Goal: Task Accomplishment & Management: Manage account settings

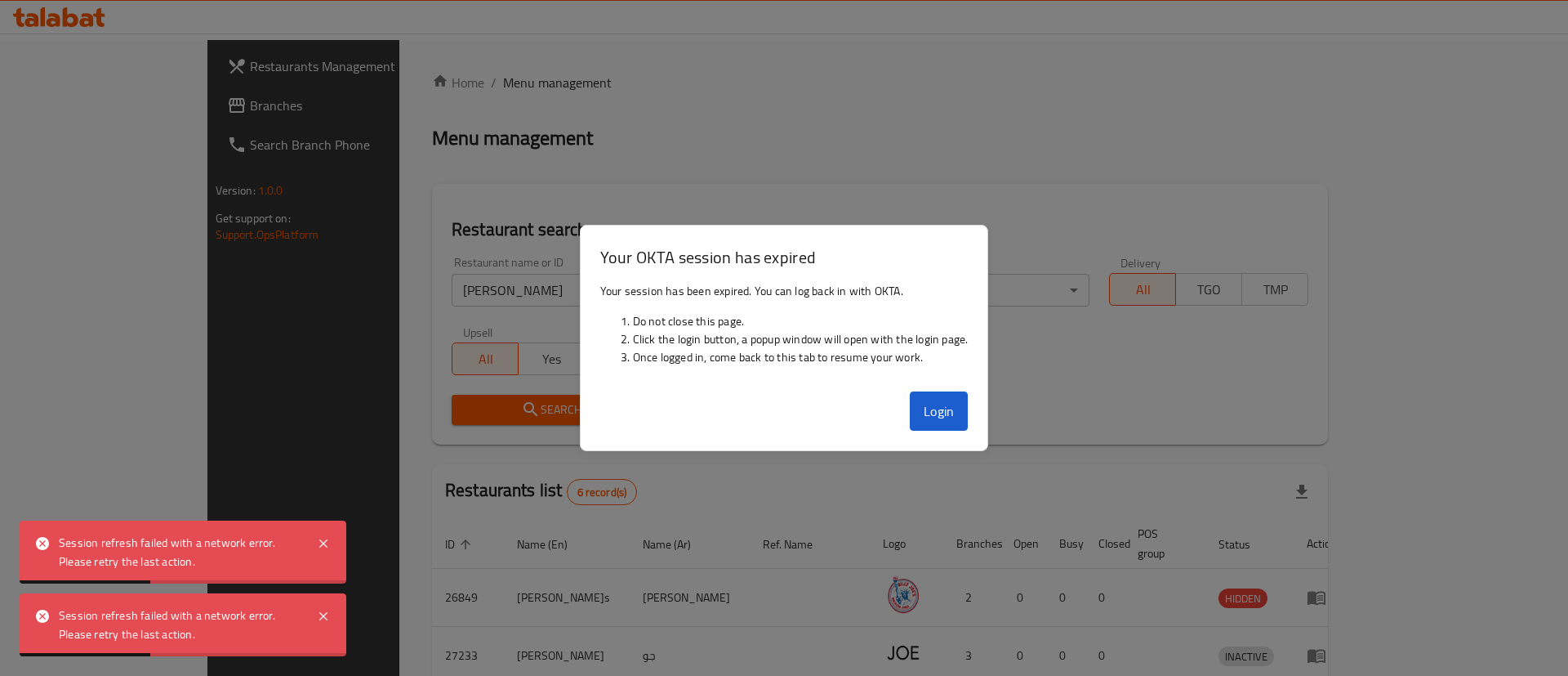
scroll to position [312, 0]
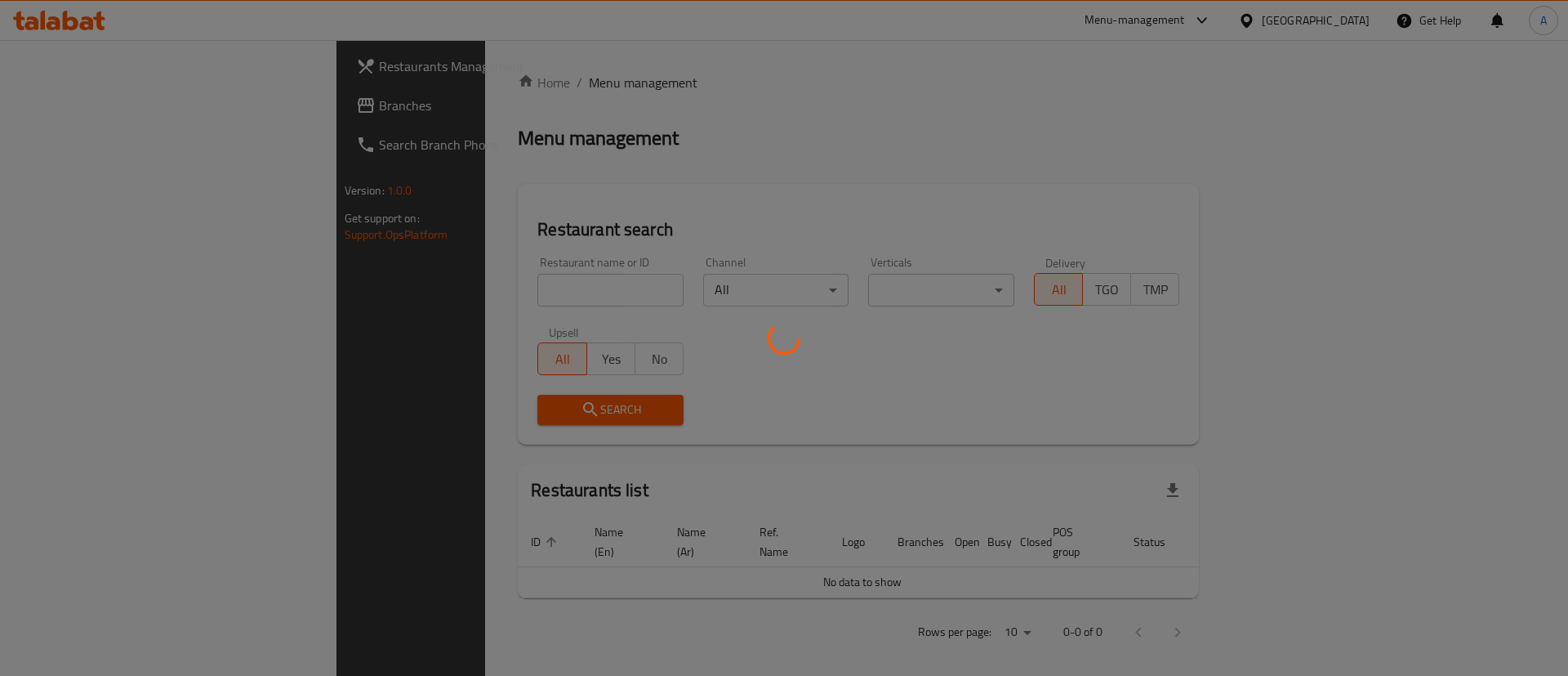
click at [413, 274] on div at bounding box center [784, 338] width 1568 height 676
click at [413, 284] on div at bounding box center [784, 338] width 1568 height 676
click at [413, 290] on div at bounding box center [784, 338] width 1568 height 676
click at [415, 291] on div at bounding box center [784, 338] width 1568 height 676
click at [409, 291] on div at bounding box center [784, 338] width 1568 height 676
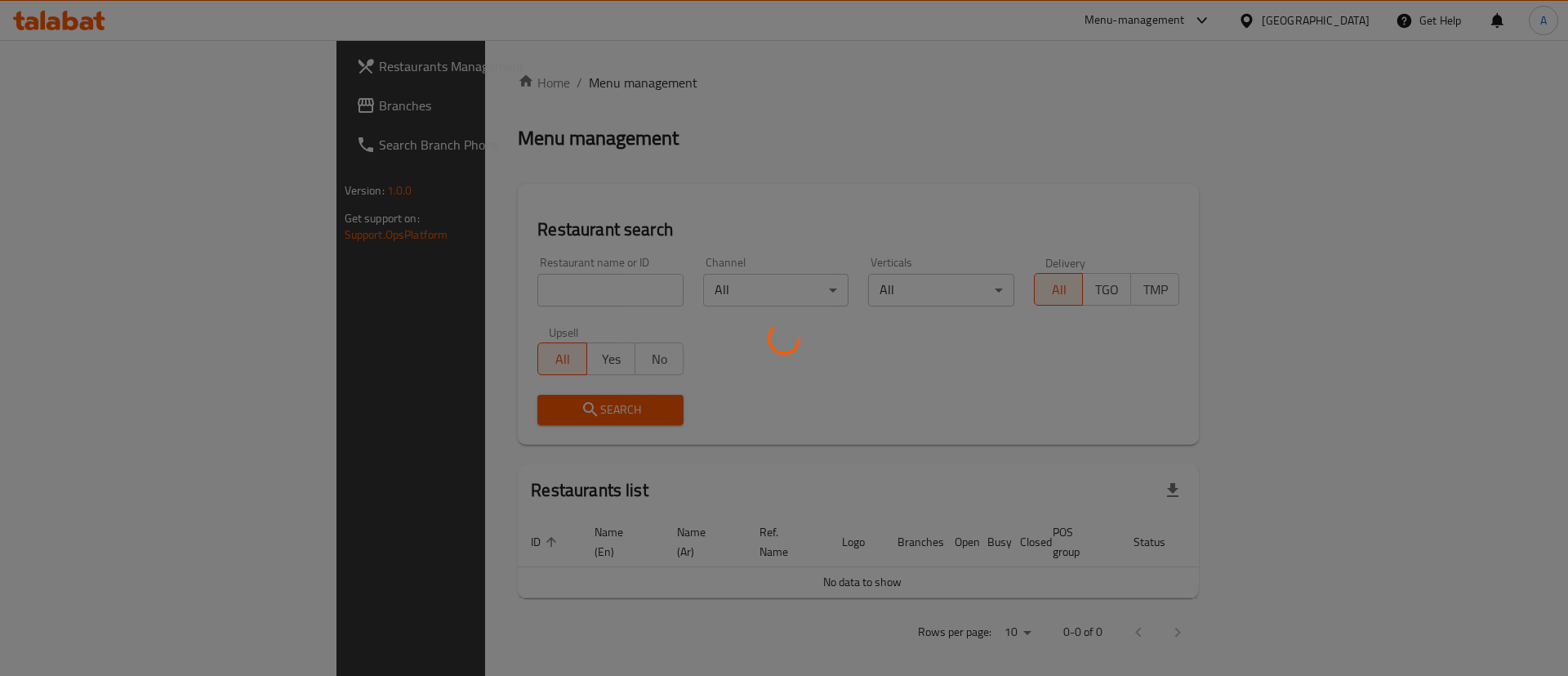
click at [409, 291] on div at bounding box center [784, 338] width 1568 height 676
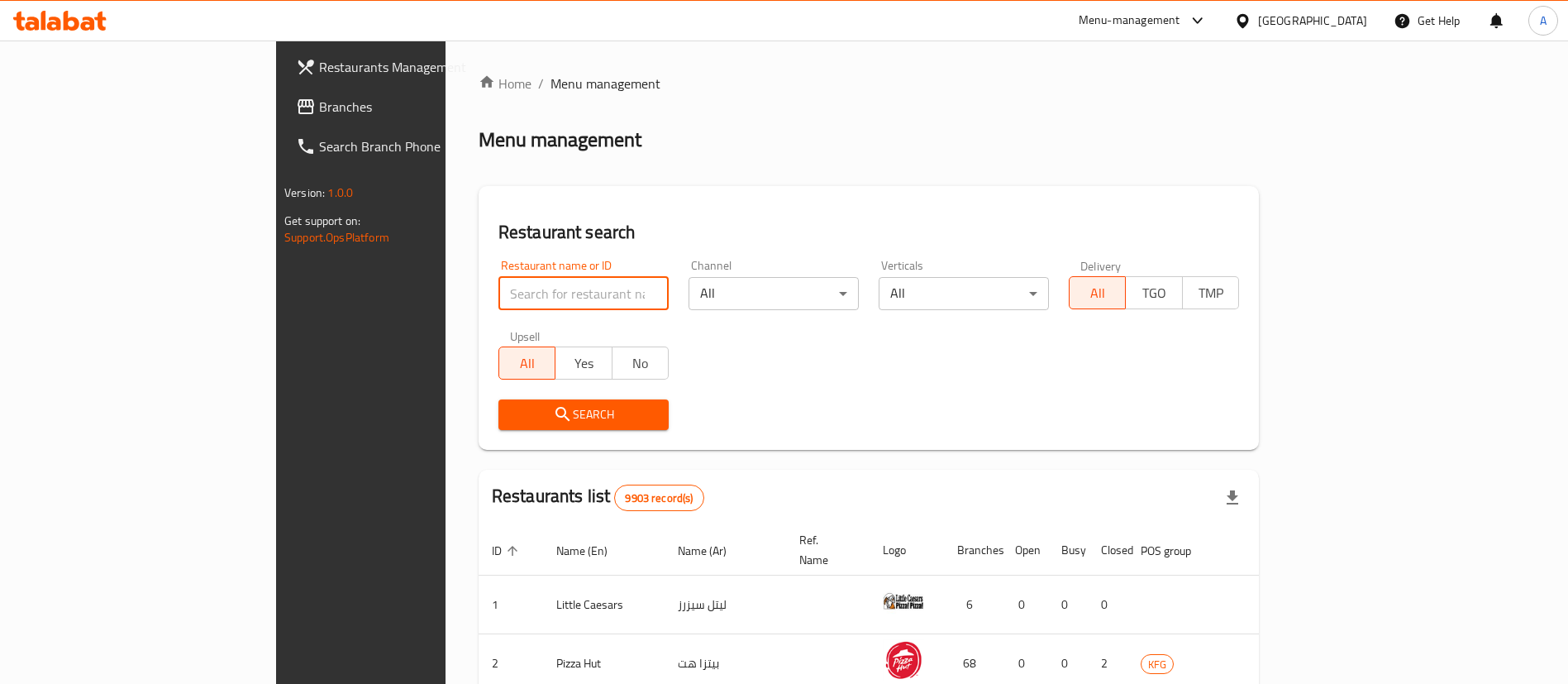
click at [499, 305] on input "search" at bounding box center [584, 293] width 171 height 33
paste input "مينون حاشي"
click button "Search" at bounding box center [584, 415] width 171 height 31
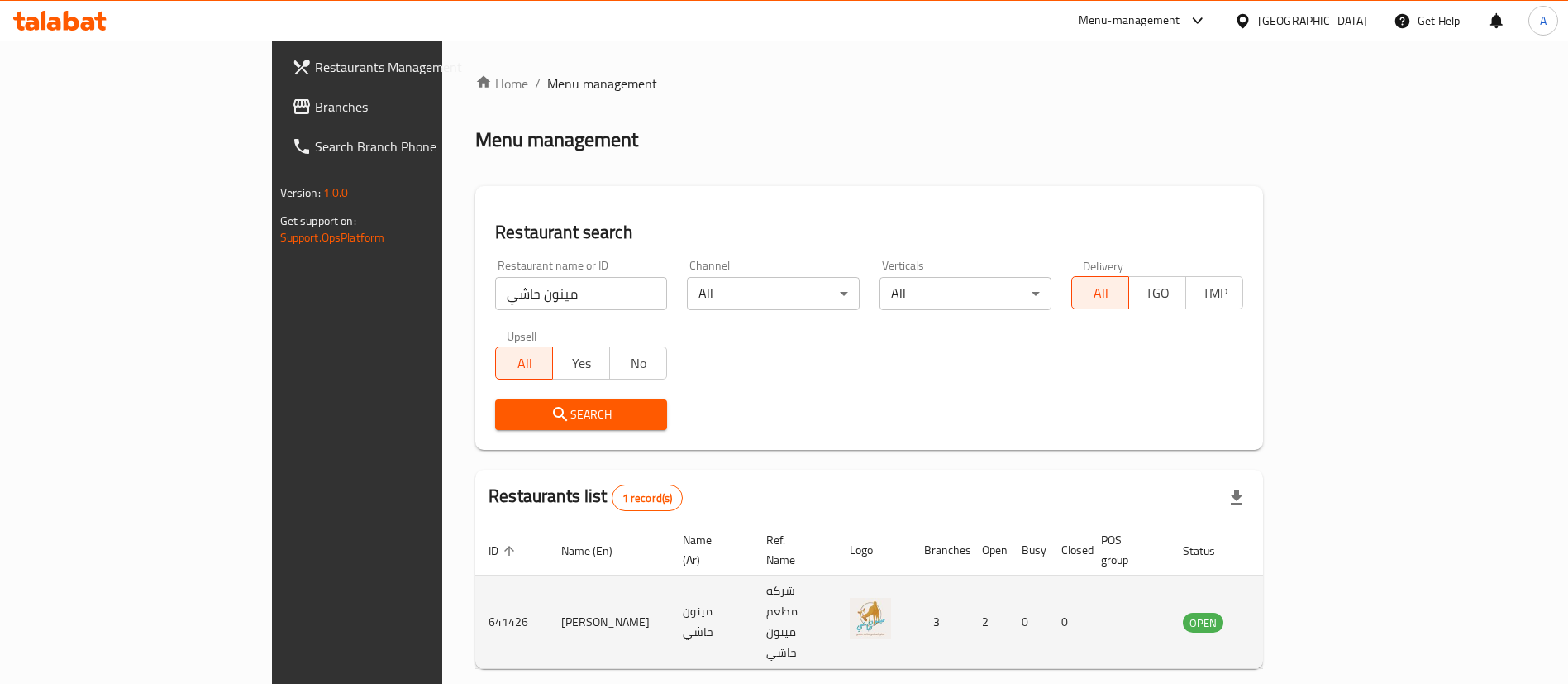
click at [548, 580] on td "[PERSON_NAME]" at bounding box center [608, 622] width 121 height 93
click at [548, 580] on td "Mynon Hashy" at bounding box center [608, 622] width 121 height 93
copy td "Mynon Hashy"
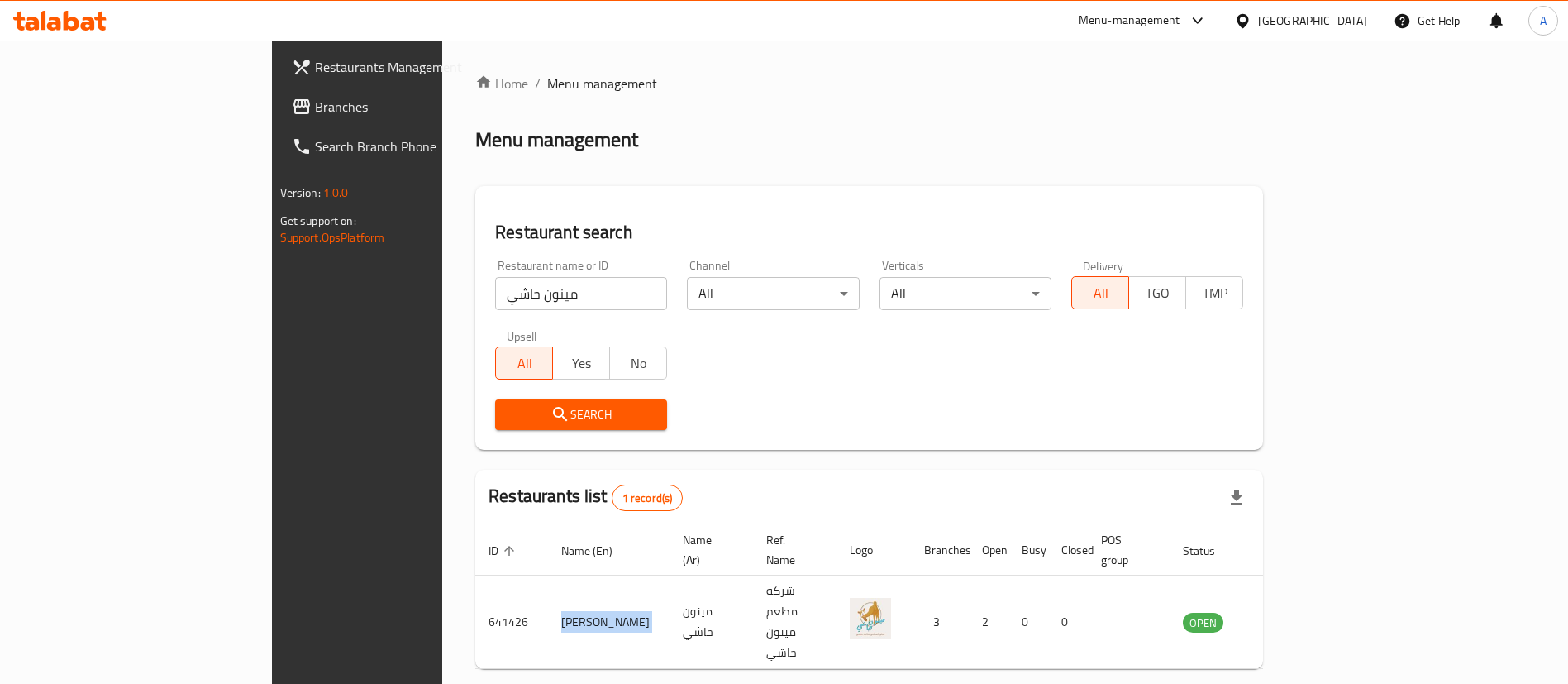
copy td "Mynon Hashy"
click at [495, 298] on input "مينون حاشي" at bounding box center [580, 293] width 172 height 33
click button "Search" at bounding box center [580, 415] width 172 height 31
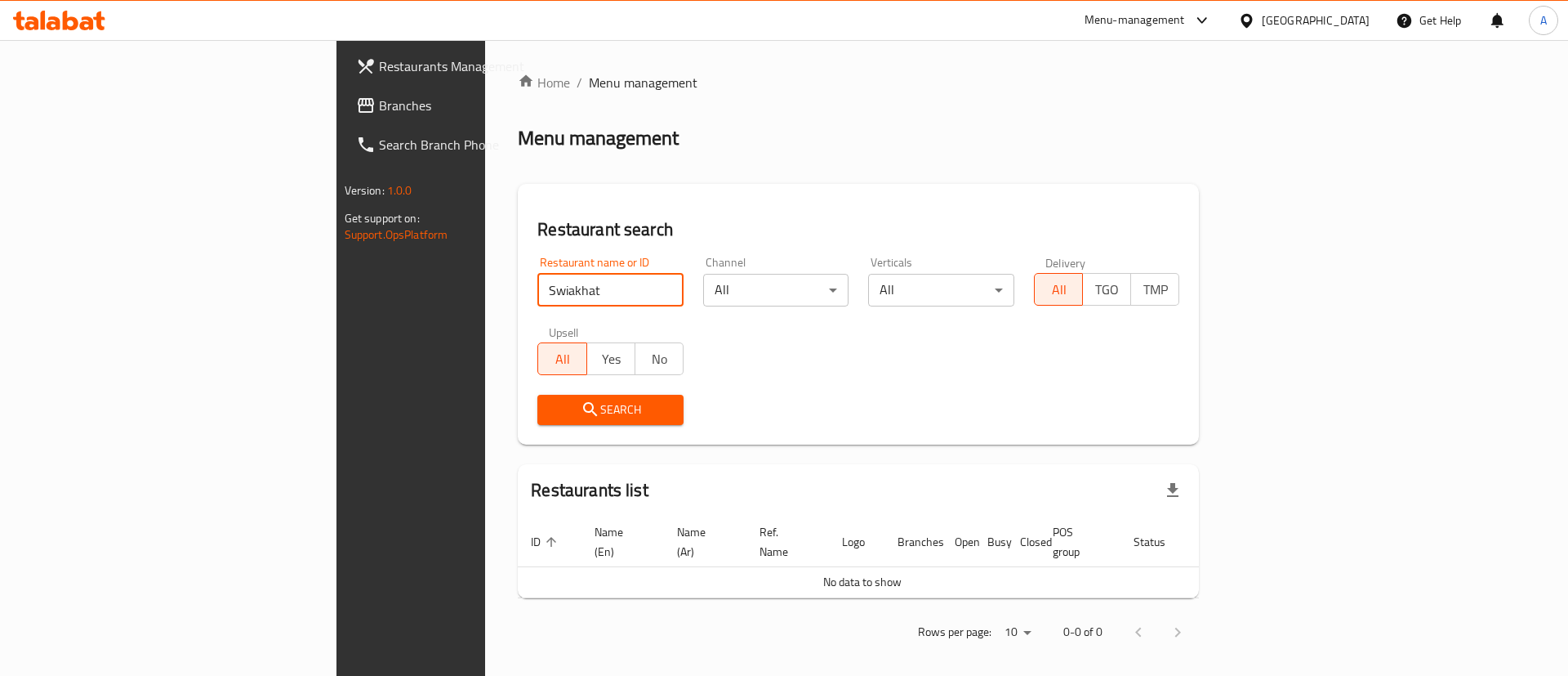
click at [538, 296] on input "Swiakhat" at bounding box center [611, 290] width 147 height 33
click button "Search" at bounding box center [611, 410] width 147 height 31
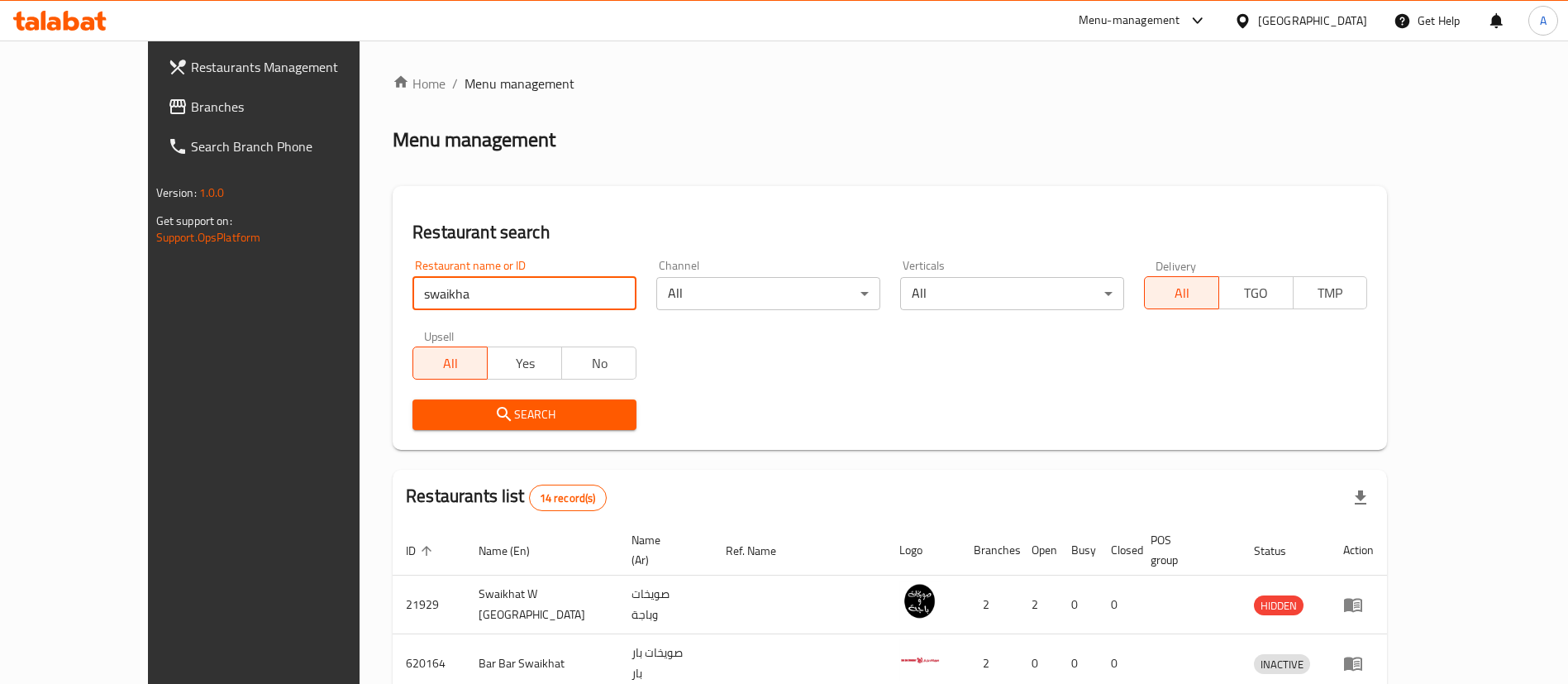
click at [497, 300] on input "swaikha" at bounding box center [524, 293] width 224 height 33
type input "swaikhat"
click button "Search" at bounding box center [524, 415] width 224 height 31
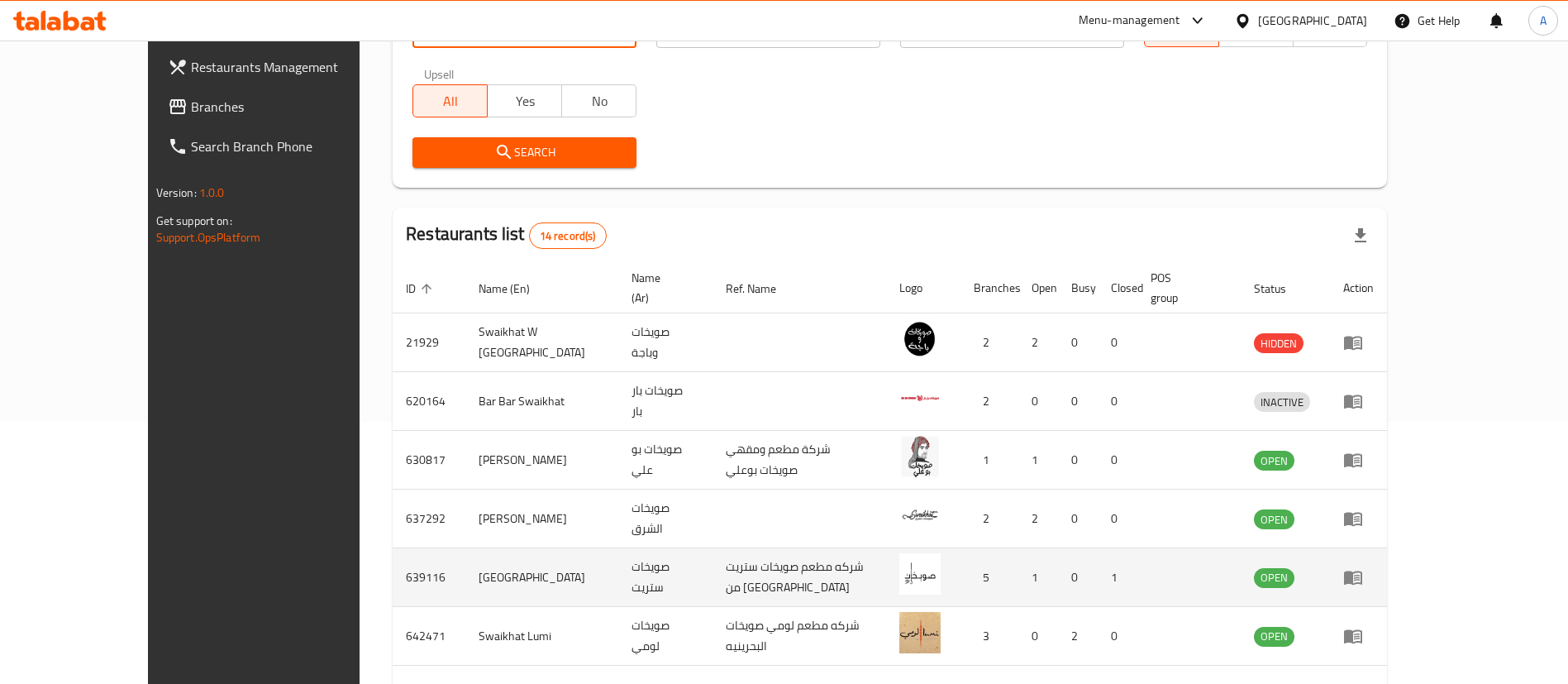
scroll to position [372, 0]
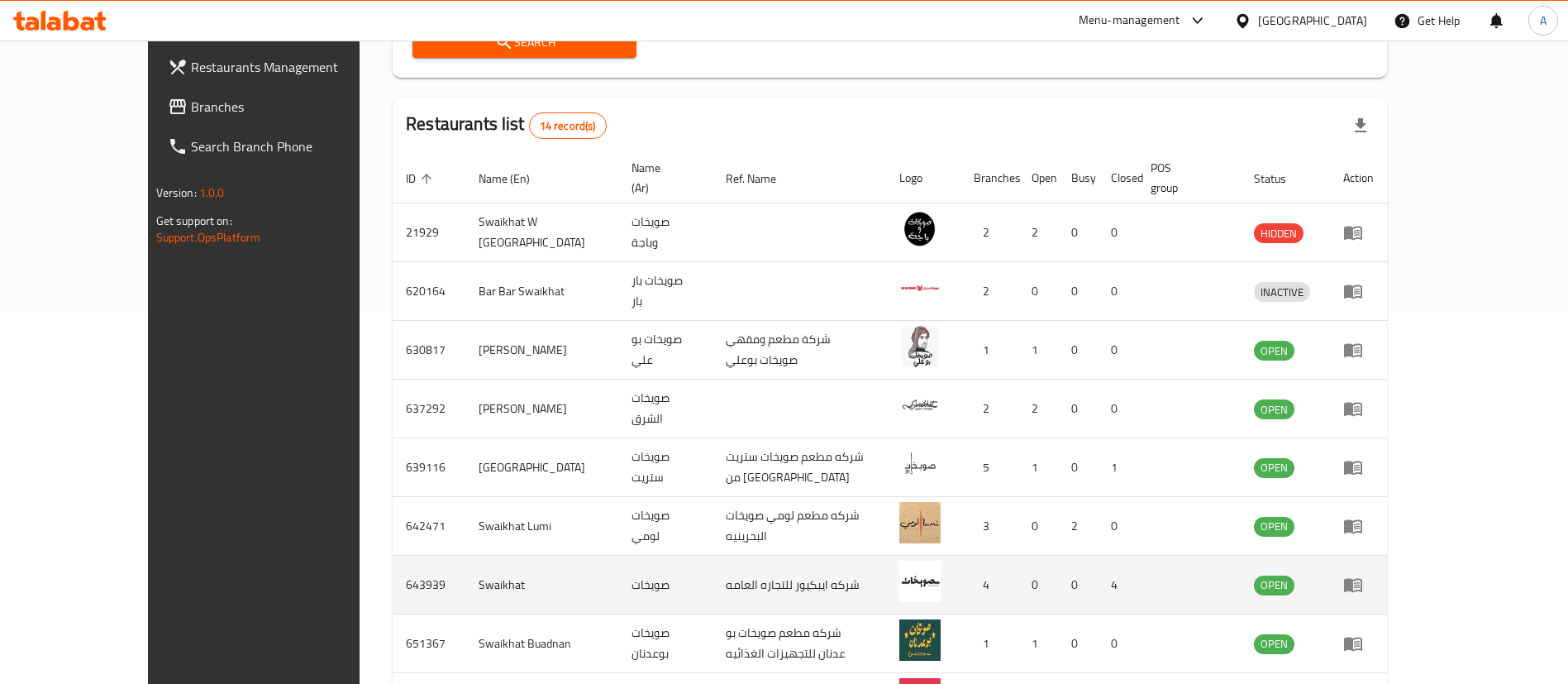
click at [1388, 556] on td "enhanced table" at bounding box center [1358, 585] width 57 height 58
click at [1362, 578] on icon "enhanced table" at bounding box center [1353, 585] width 18 height 14
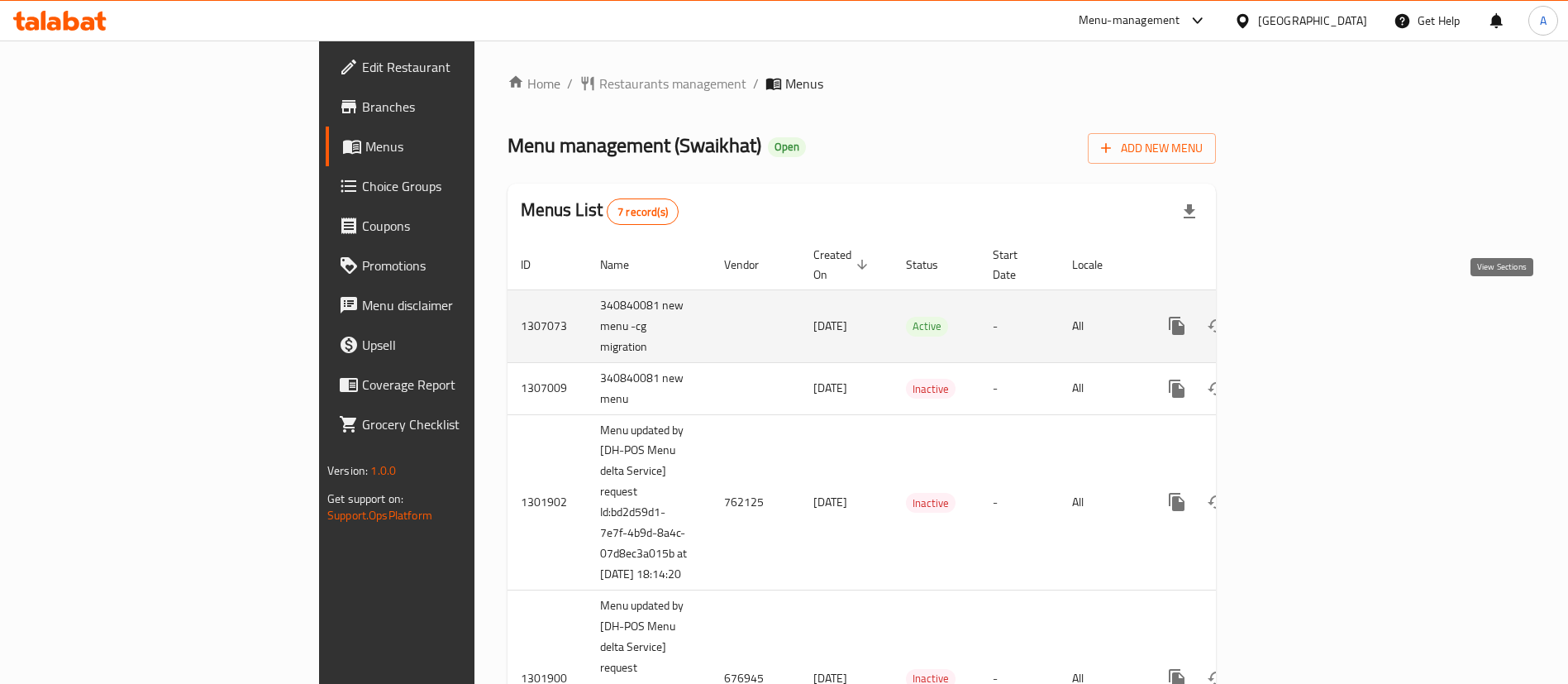
click at [1304, 318] on icon "enhanced table" at bounding box center [1295, 325] width 15 height 15
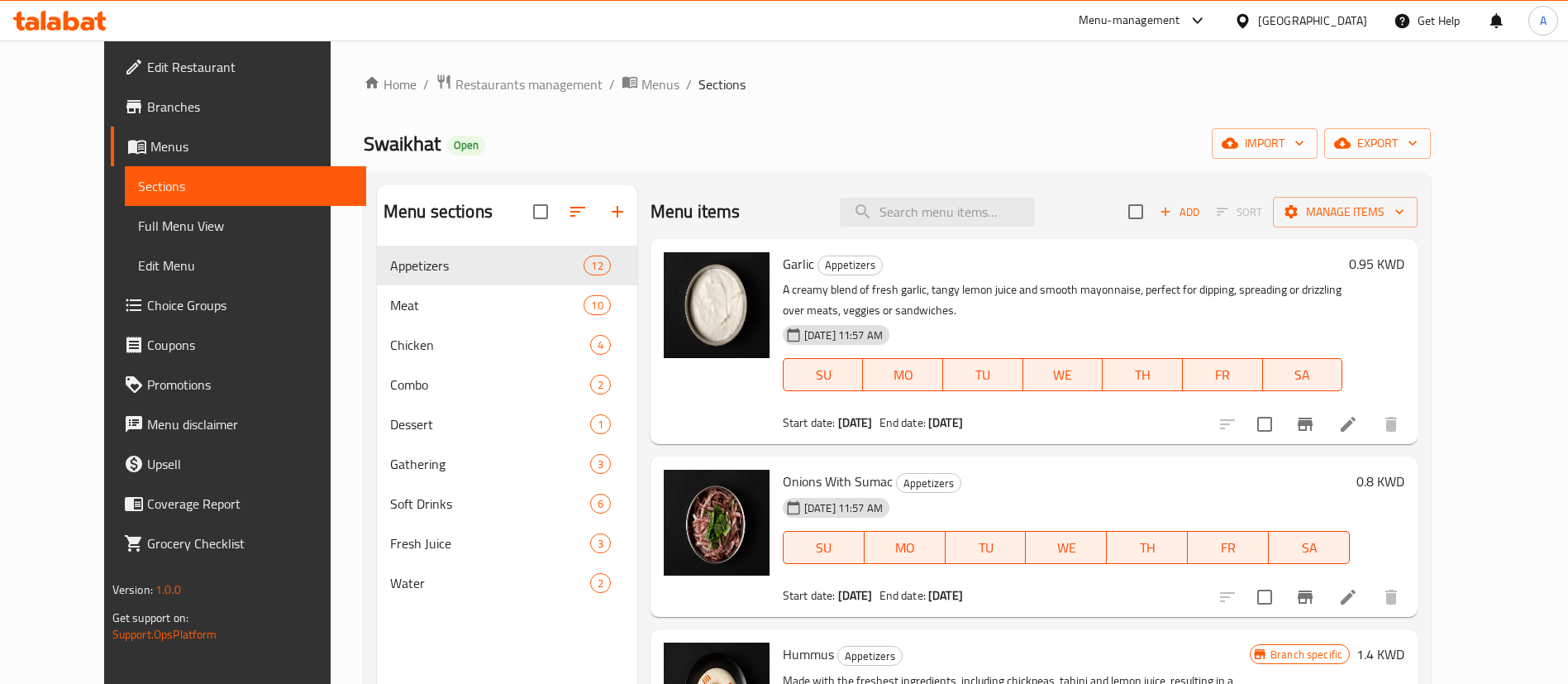
click at [147, 308] on span "Choice Groups" at bounding box center [250, 305] width 206 height 19
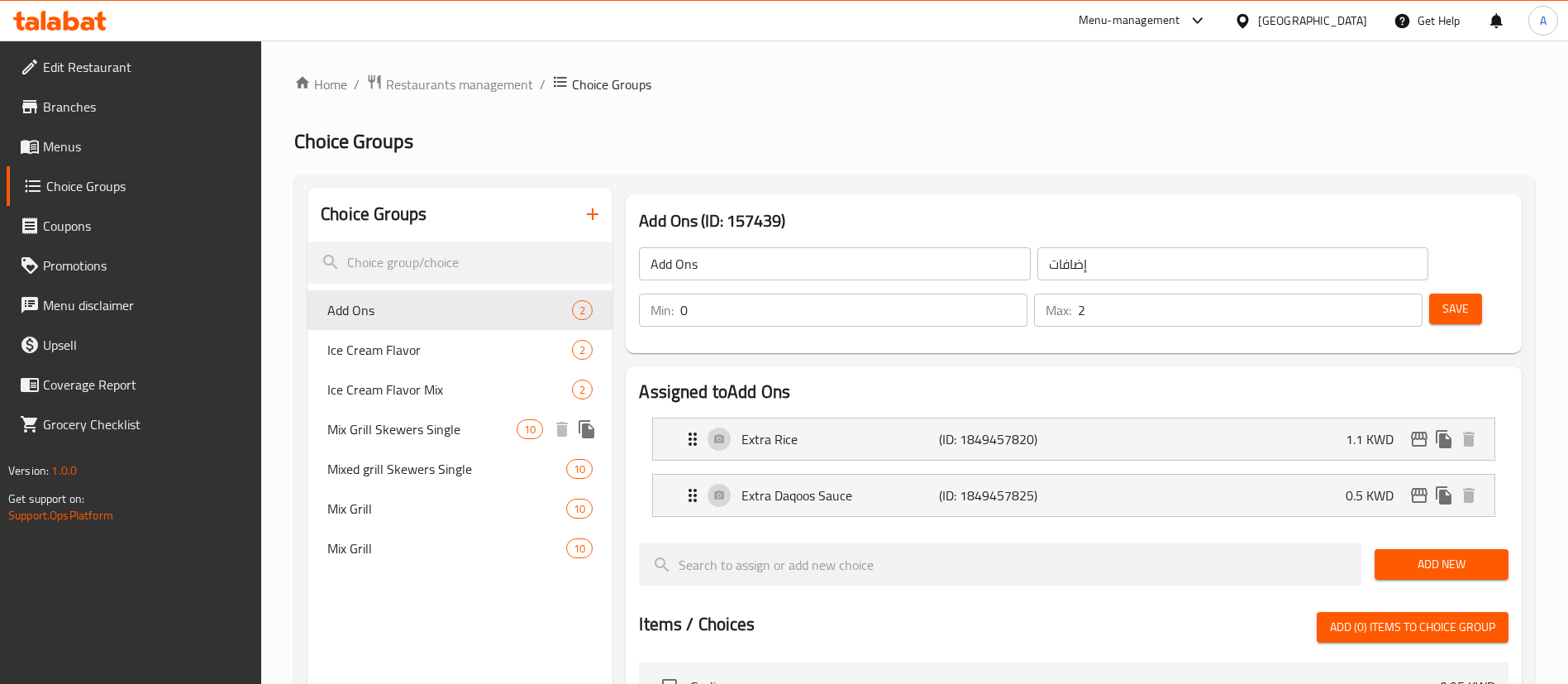
click at [467, 440] on div "Mix Grill Skewers Single 10" at bounding box center [460, 429] width 305 height 40
type input "Mix Grill Skewers Single"
type input "أسياخ مشاوي مشكلة فردية"
type input "2"
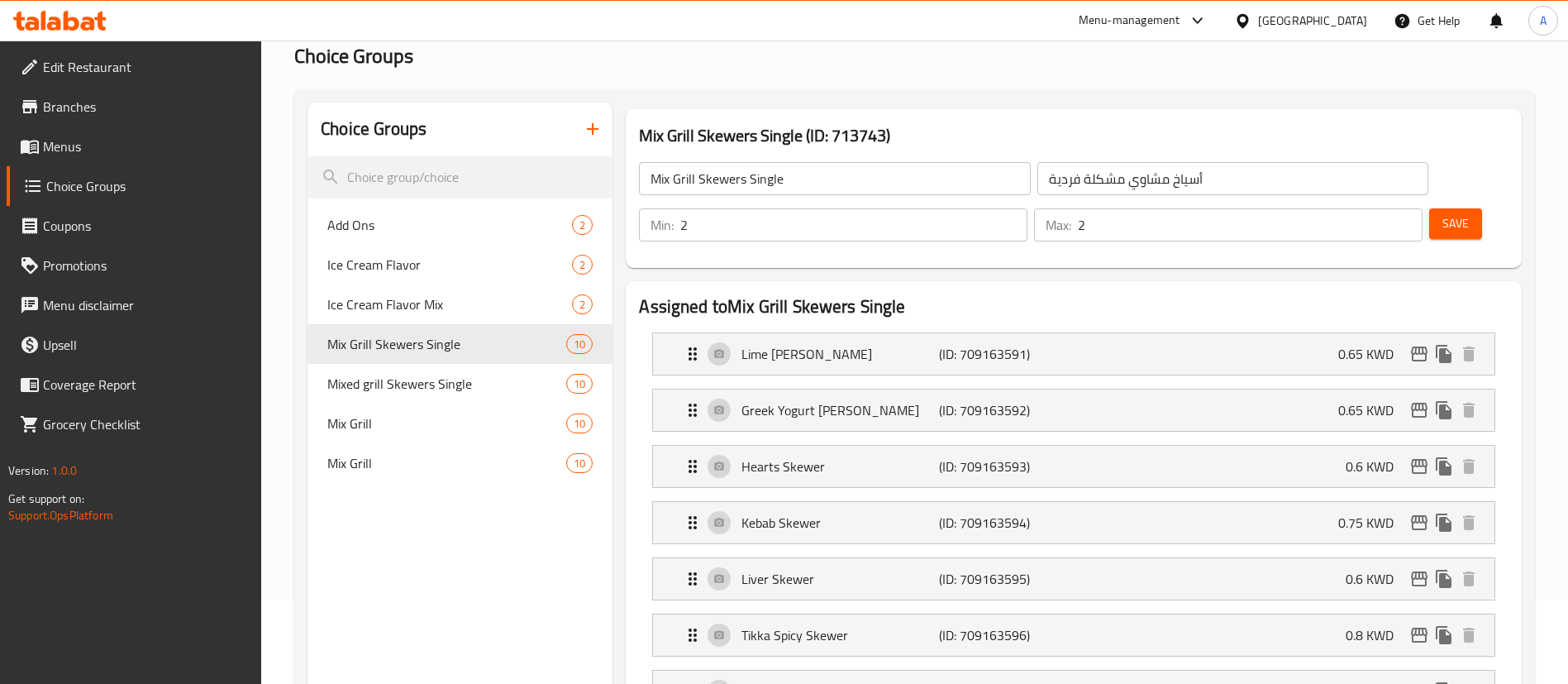
scroll to position [248, 0]
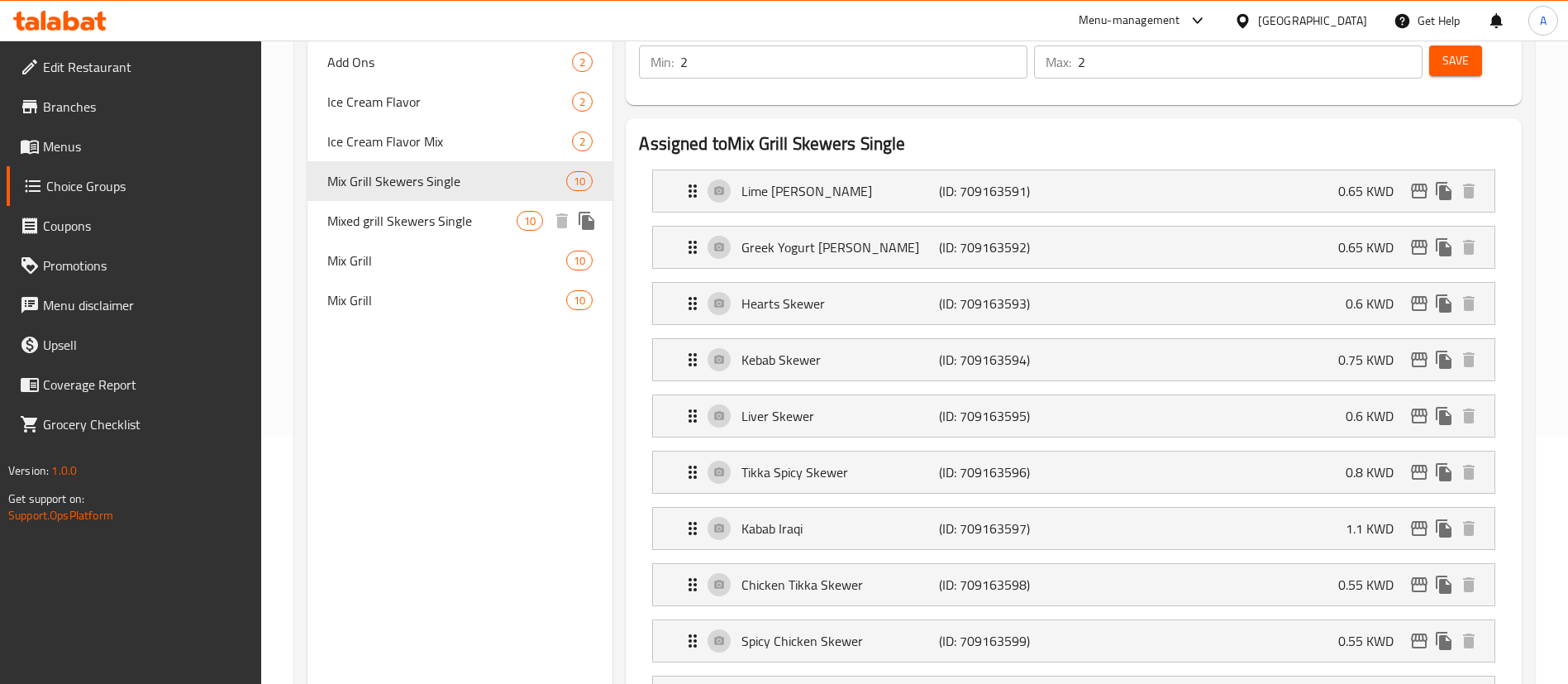
click at [374, 231] on span "Mixed grill Skewers Single" at bounding box center [421, 220] width 189 height 19
type input "Mixed grill Skewers Single"
type input "3"
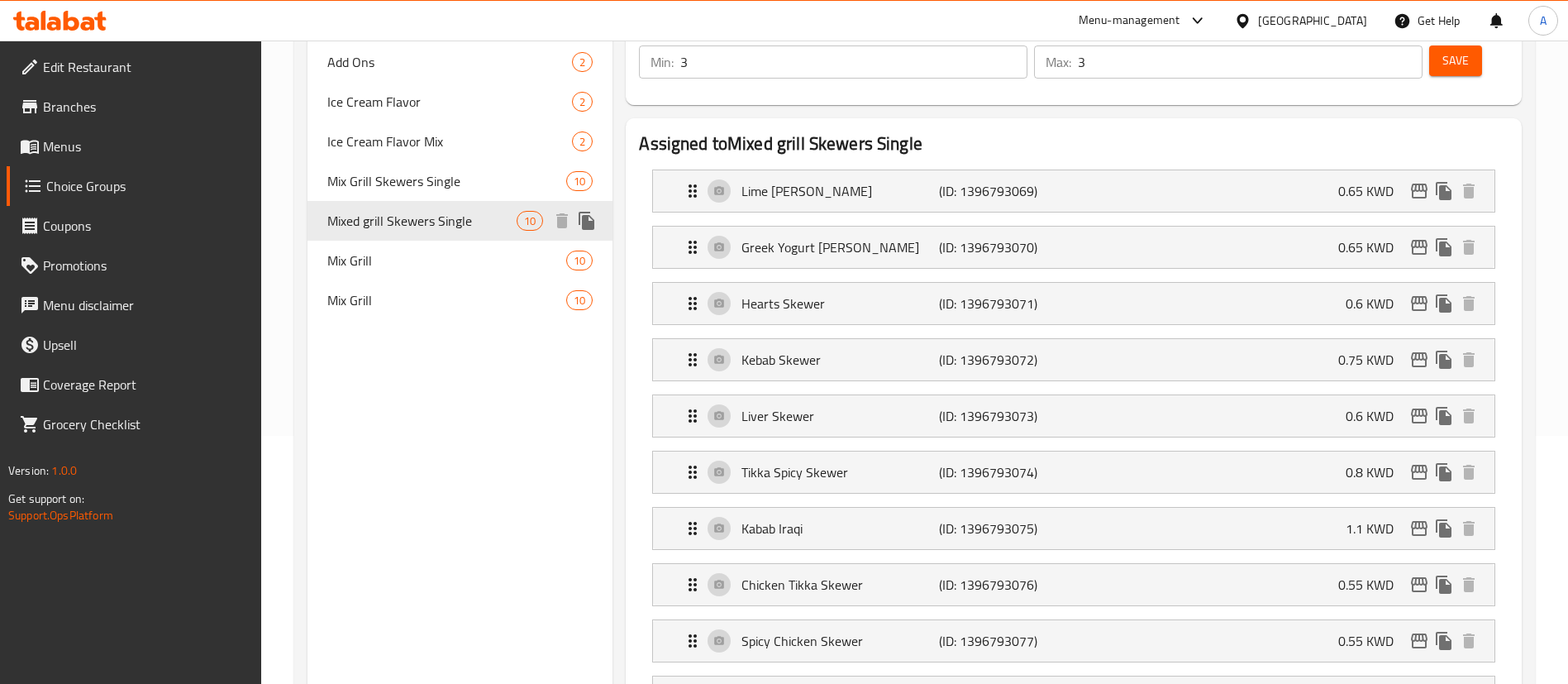
click at [383, 198] on div "Mix Grill Skewers Single 10" at bounding box center [460, 180] width 305 height 40
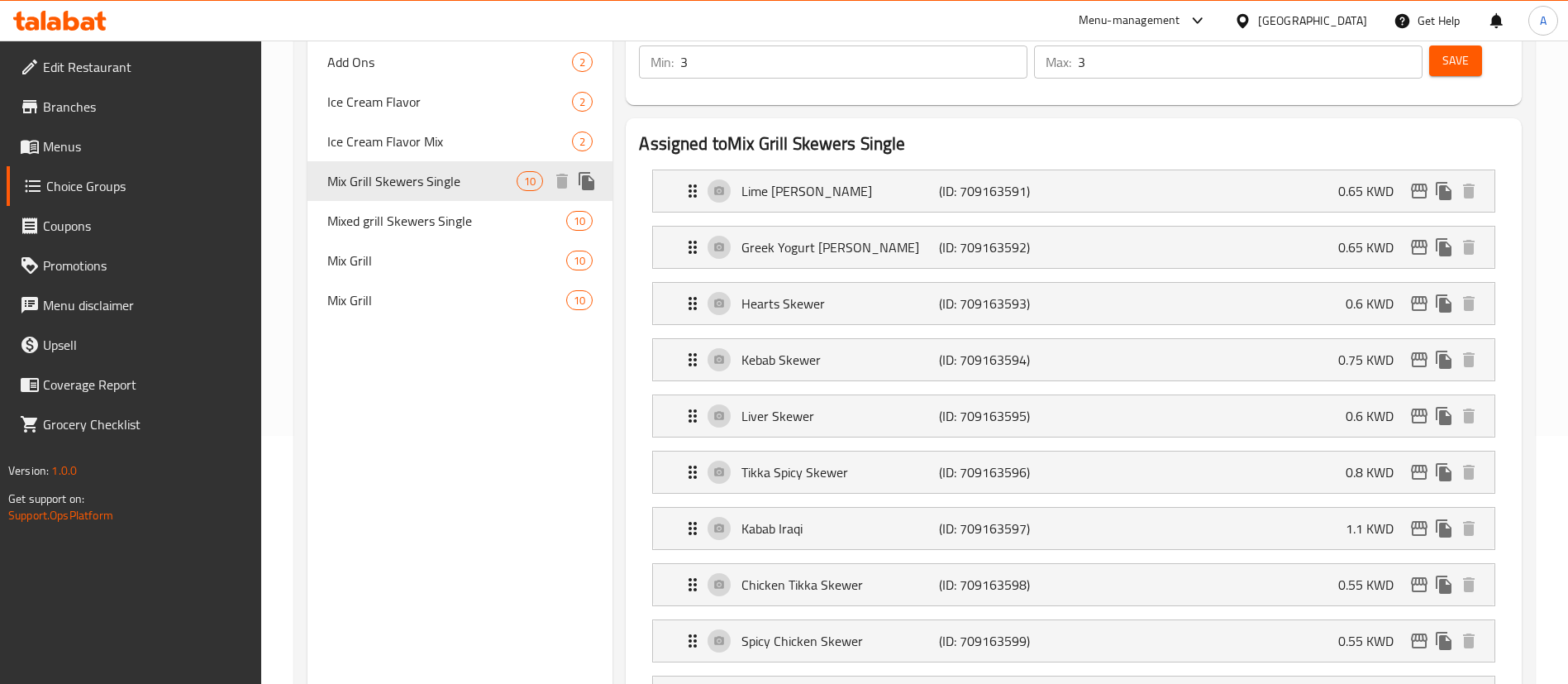
type input "Mix Grill Skewers Single"
type input "2"
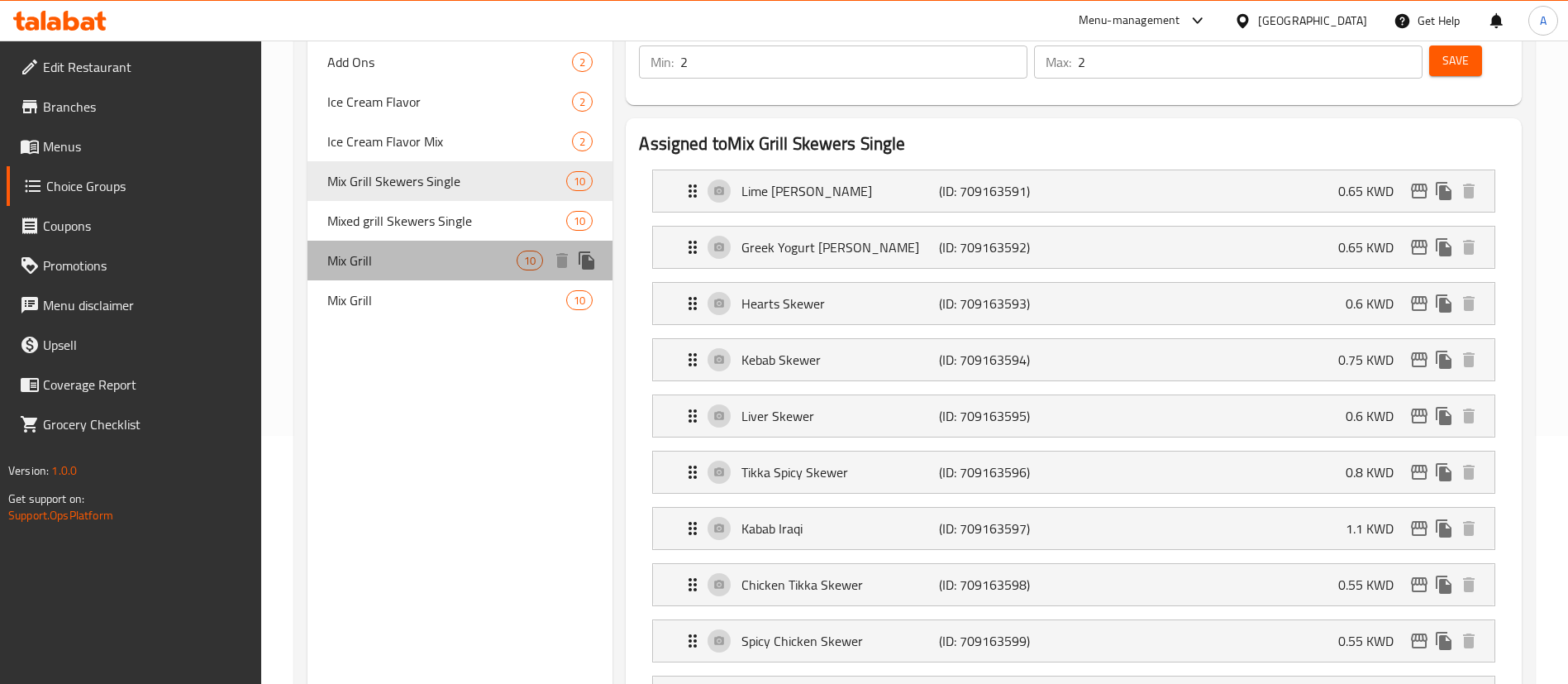
click at [384, 262] on span "Mix Grill" at bounding box center [421, 260] width 189 height 19
type input "Mix Grill"
type input "ميكس جريل"
type input "3"
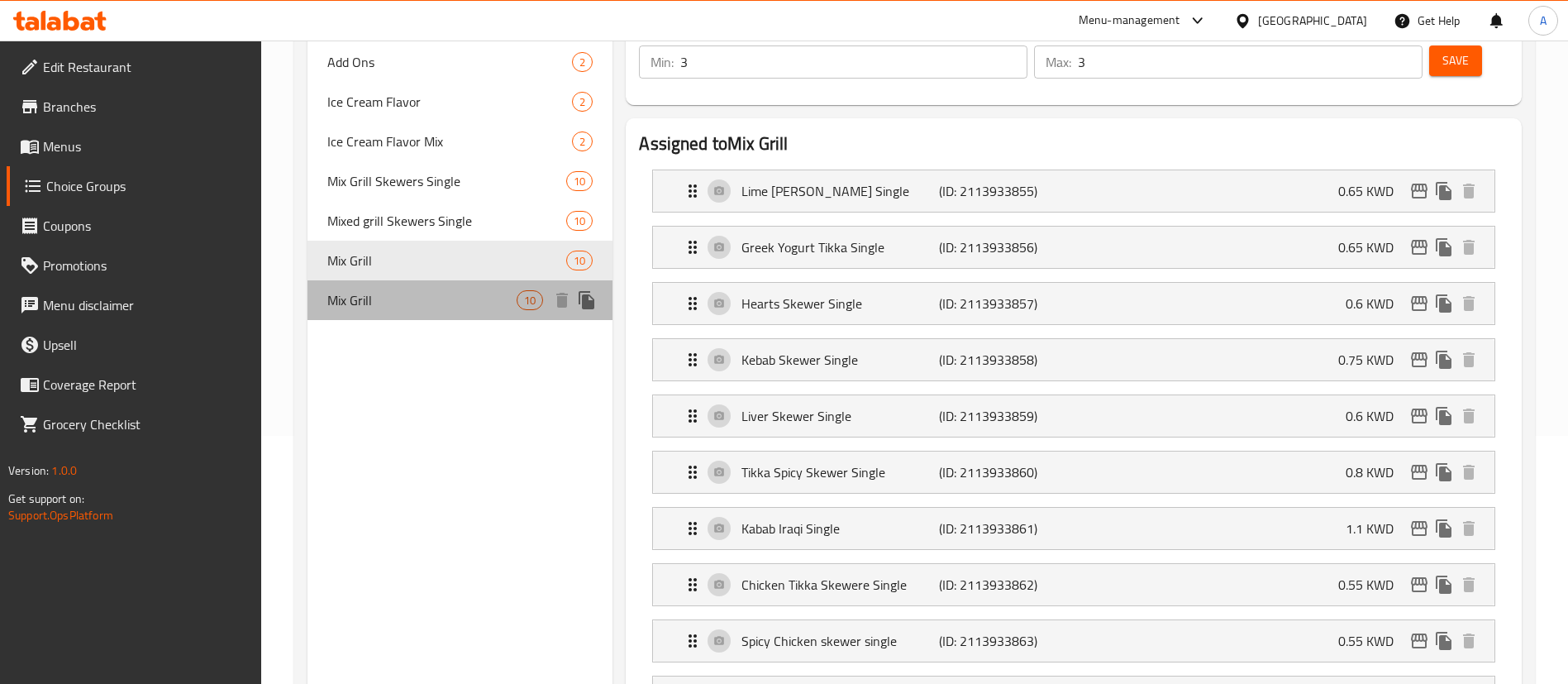
click at [383, 300] on span "Mix Grill" at bounding box center [421, 300] width 189 height 19
type input "ميكس جريل"
type input "2"
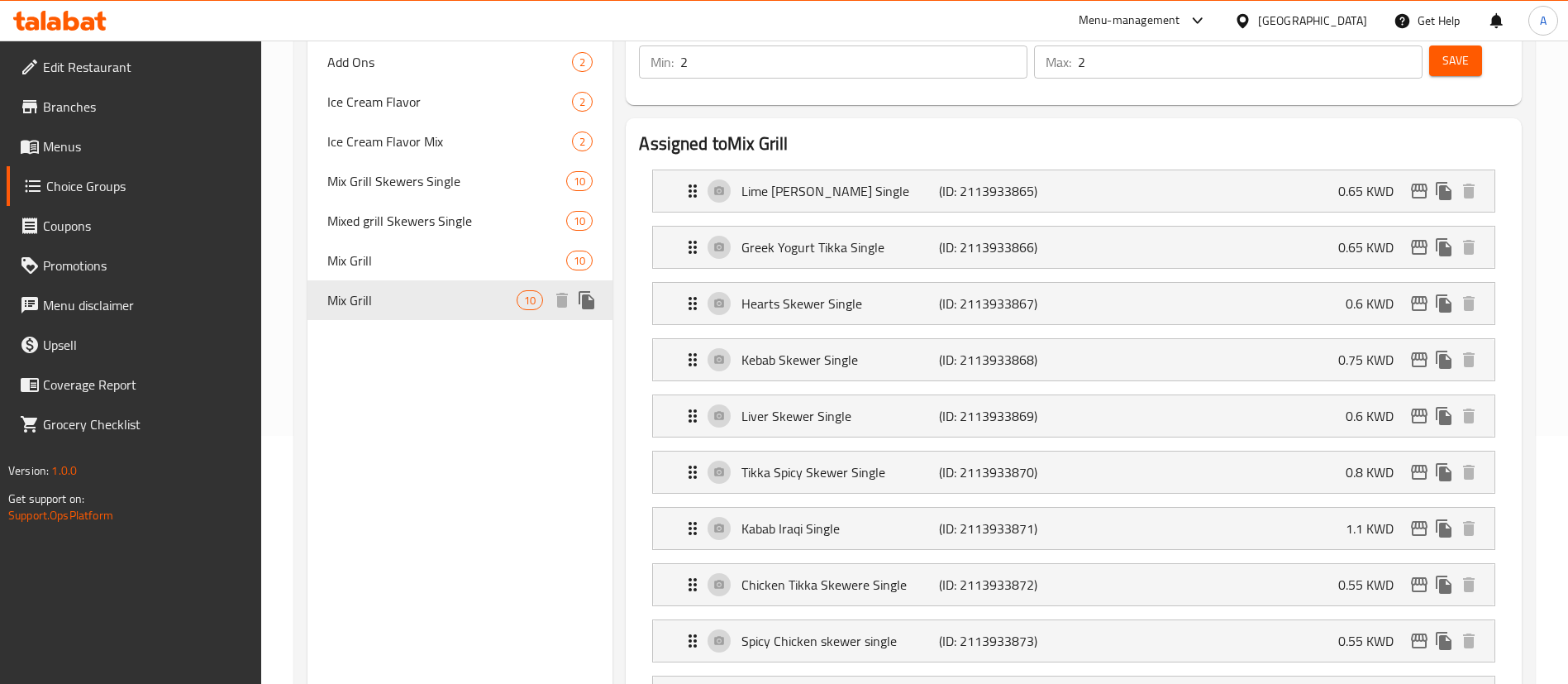
click at [384, 275] on div "Mix Grill 10" at bounding box center [460, 260] width 305 height 40
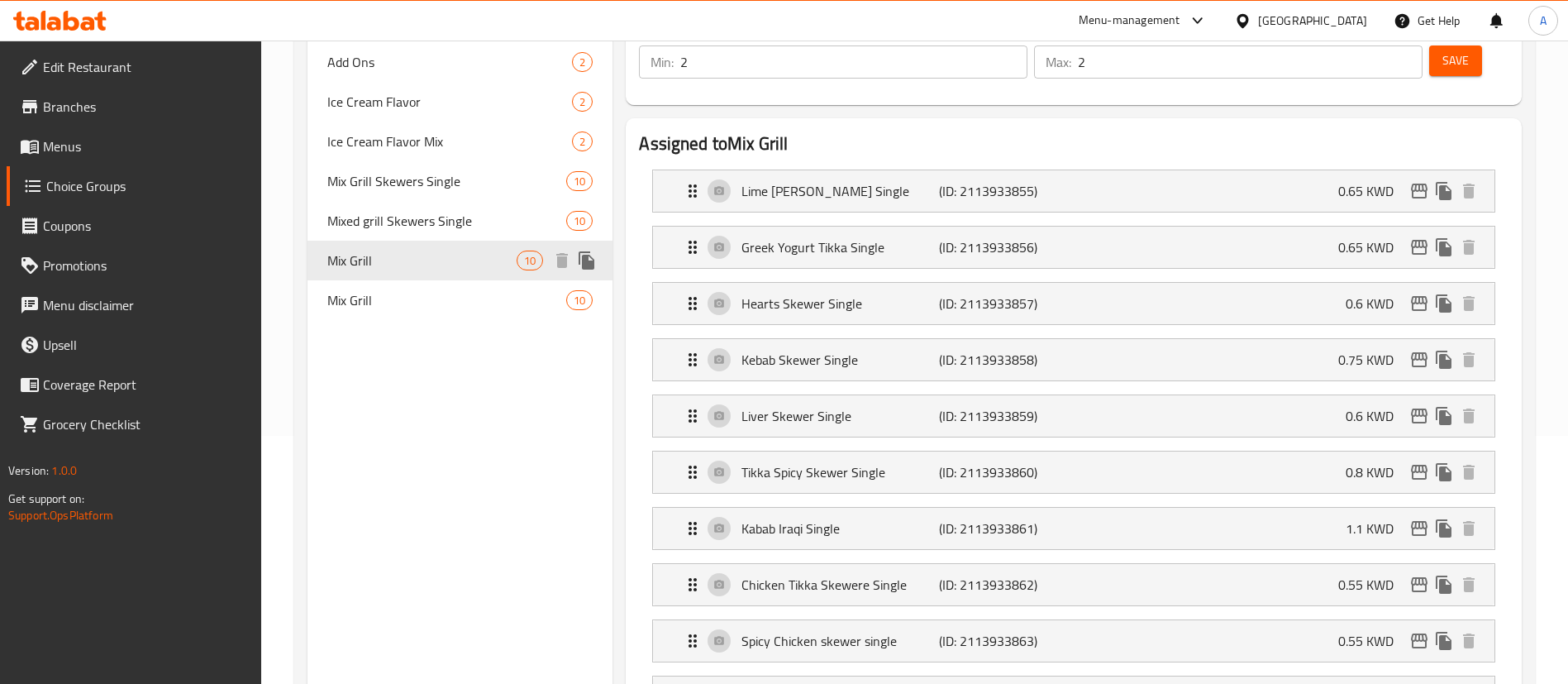
type input "ميكس جريل"
type input "3"
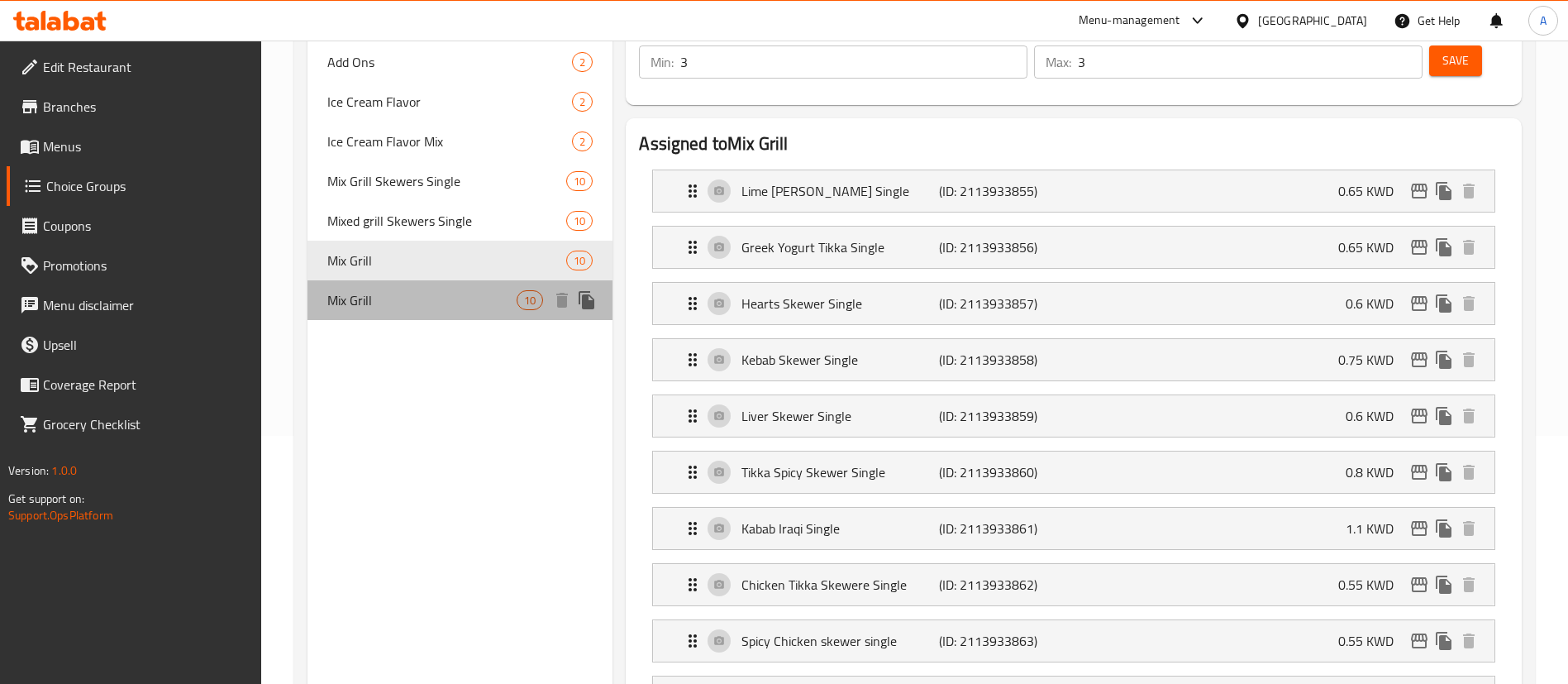
click at [384, 300] on span "Mix Grill" at bounding box center [421, 300] width 189 height 19
type input "ميكس جريل"
type input "2"
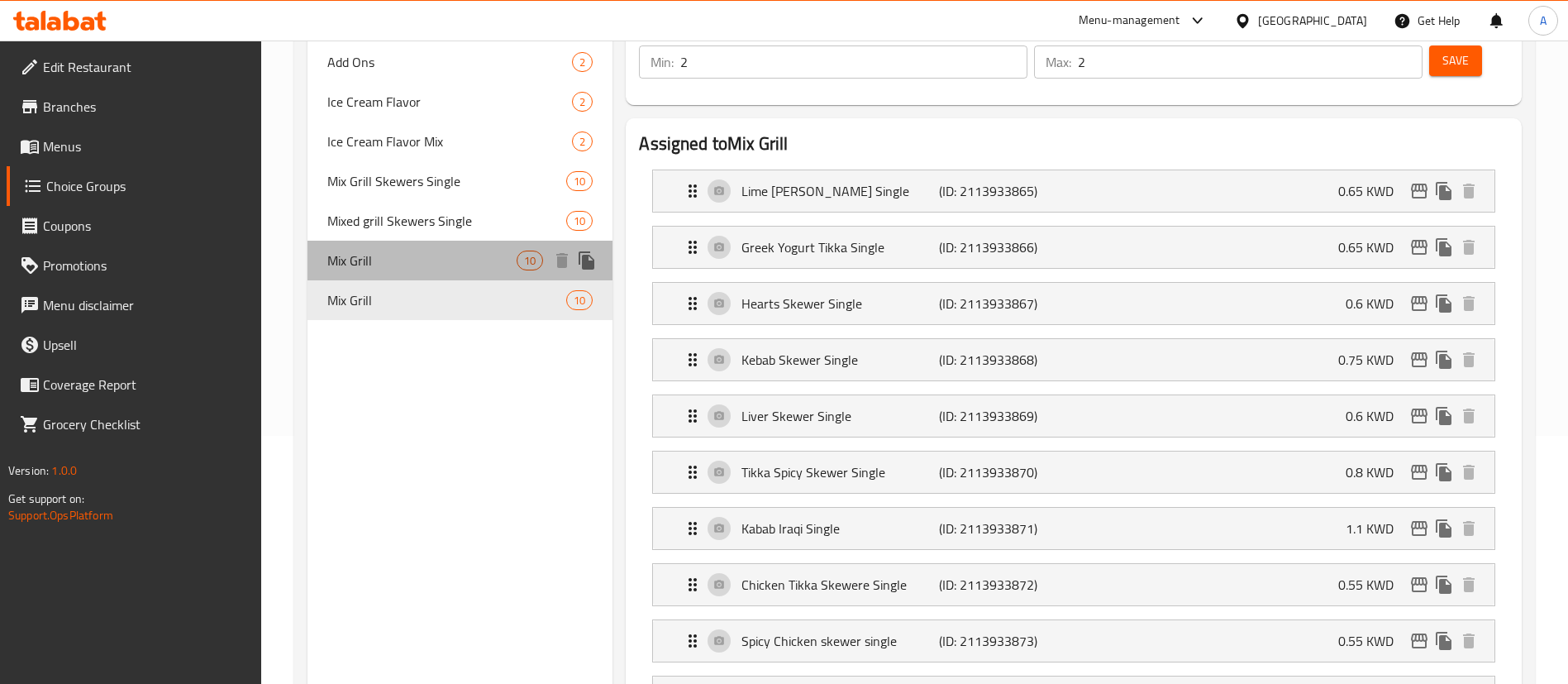
click at [383, 277] on div "Mix Grill 10" at bounding box center [460, 260] width 305 height 40
type input "ميكس جريل"
type input "3"
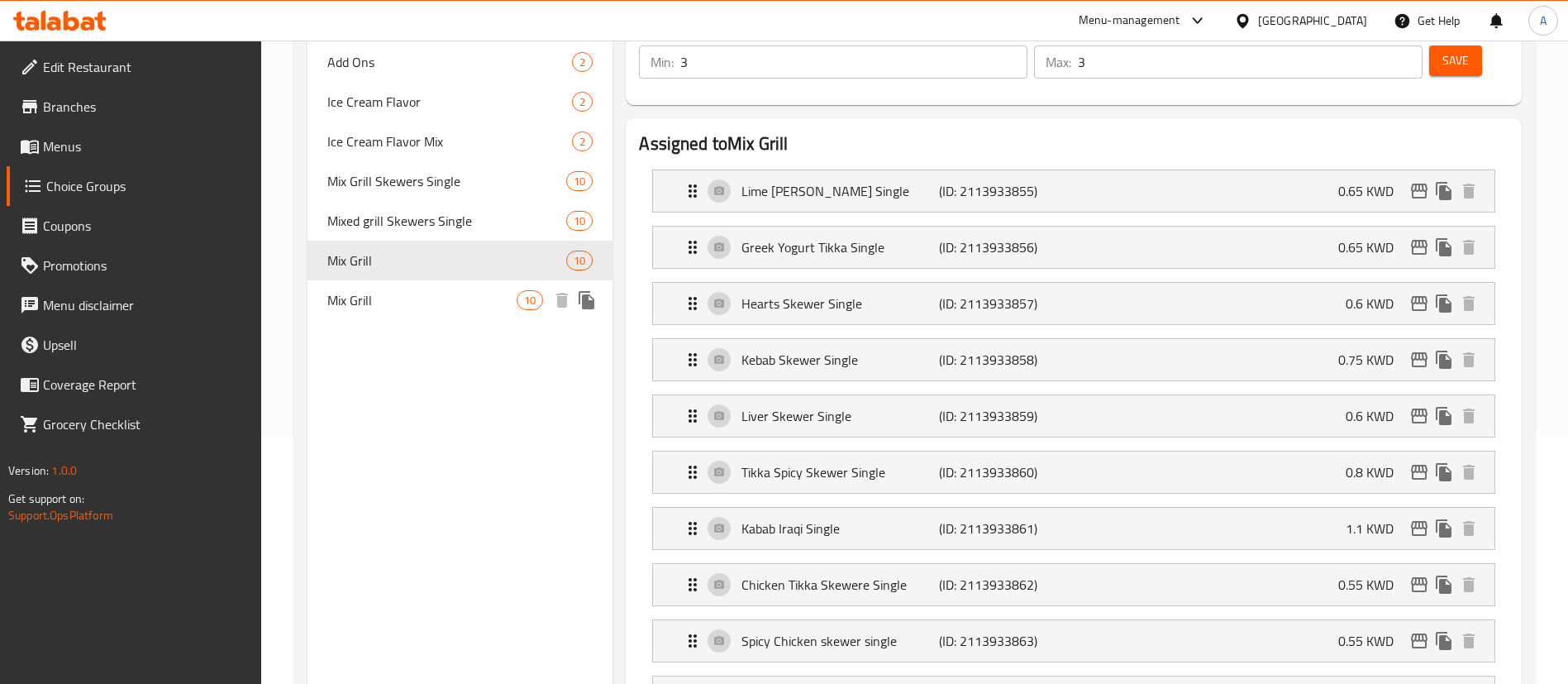
click at [379, 294] on span "Mix Grill" at bounding box center [421, 300] width 189 height 19
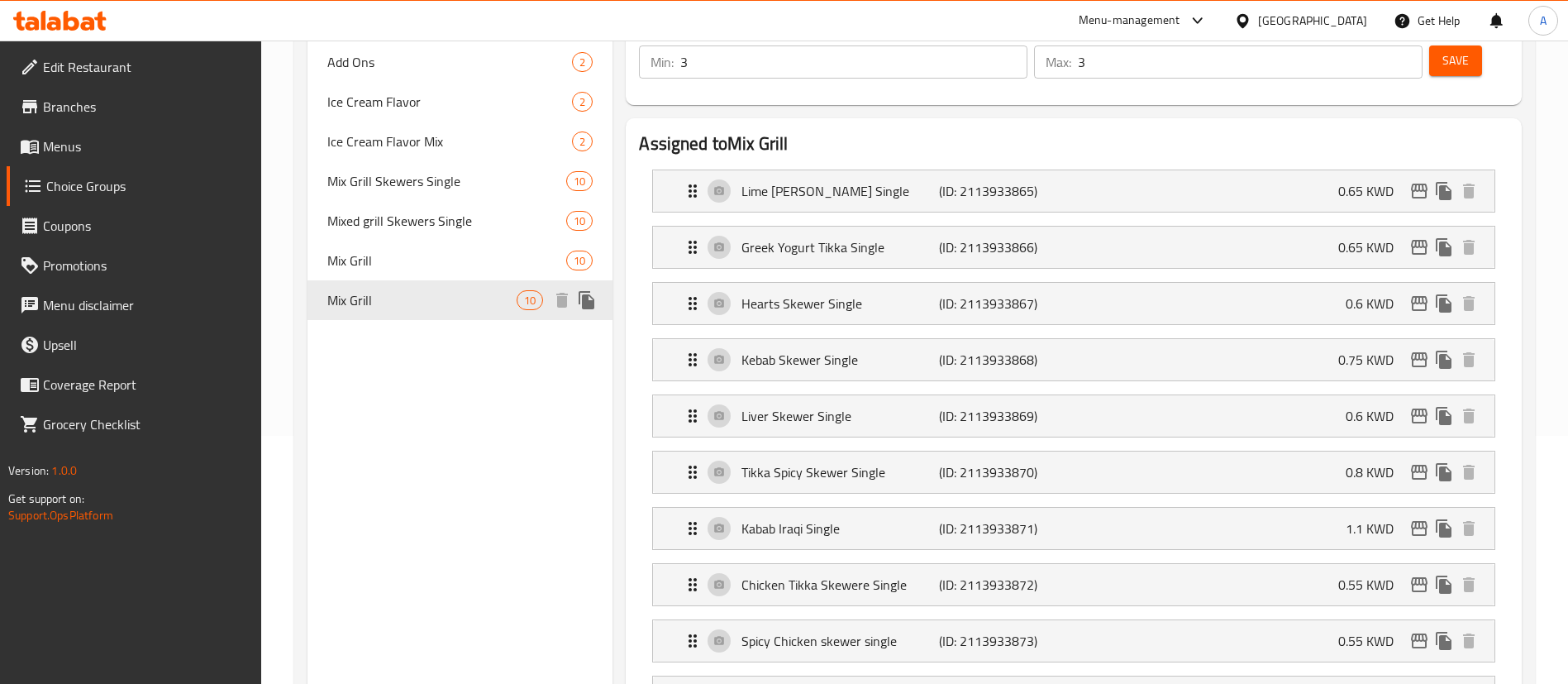
type input "ميكس جريل"
type input "2"
click at [379, 278] on div "Mix Grill 10" at bounding box center [460, 260] width 305 height 40
type input "ميكس جريل"
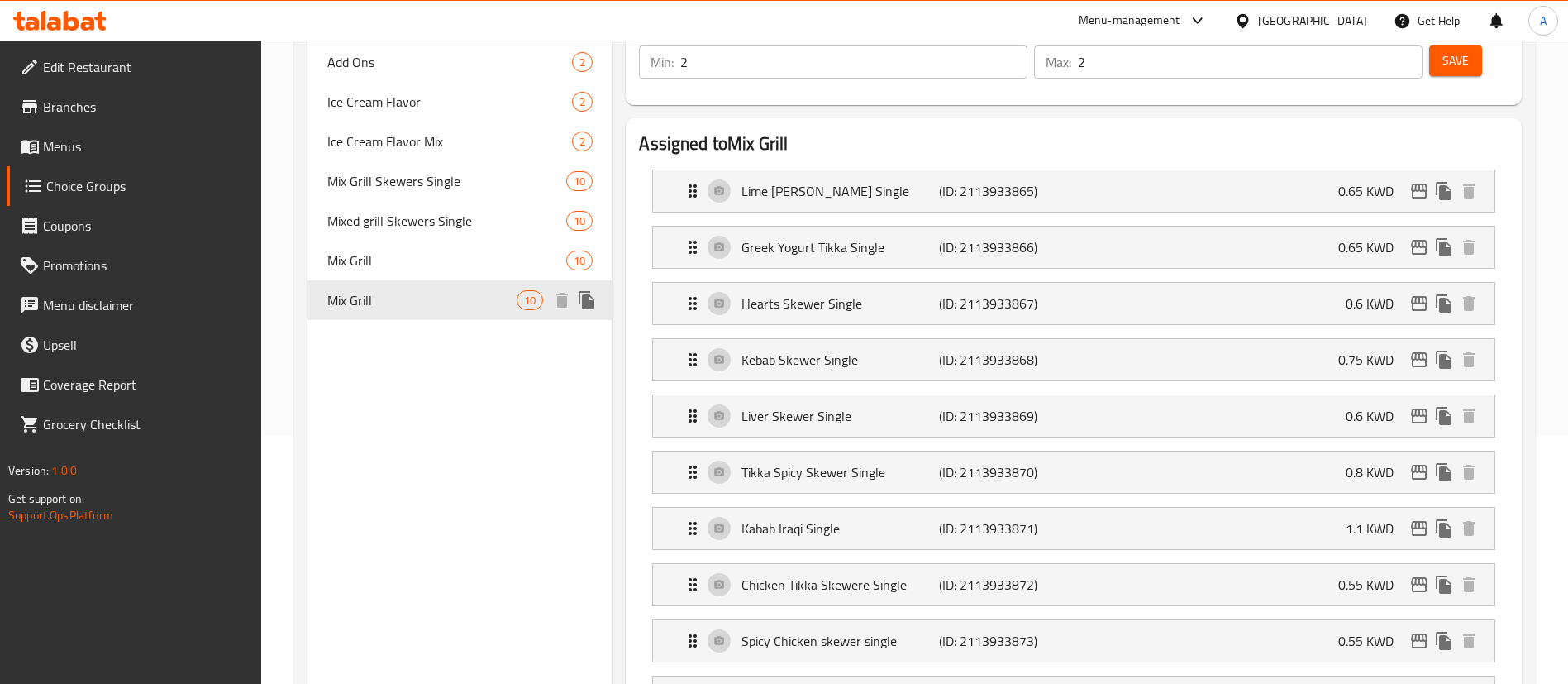
type input "3"
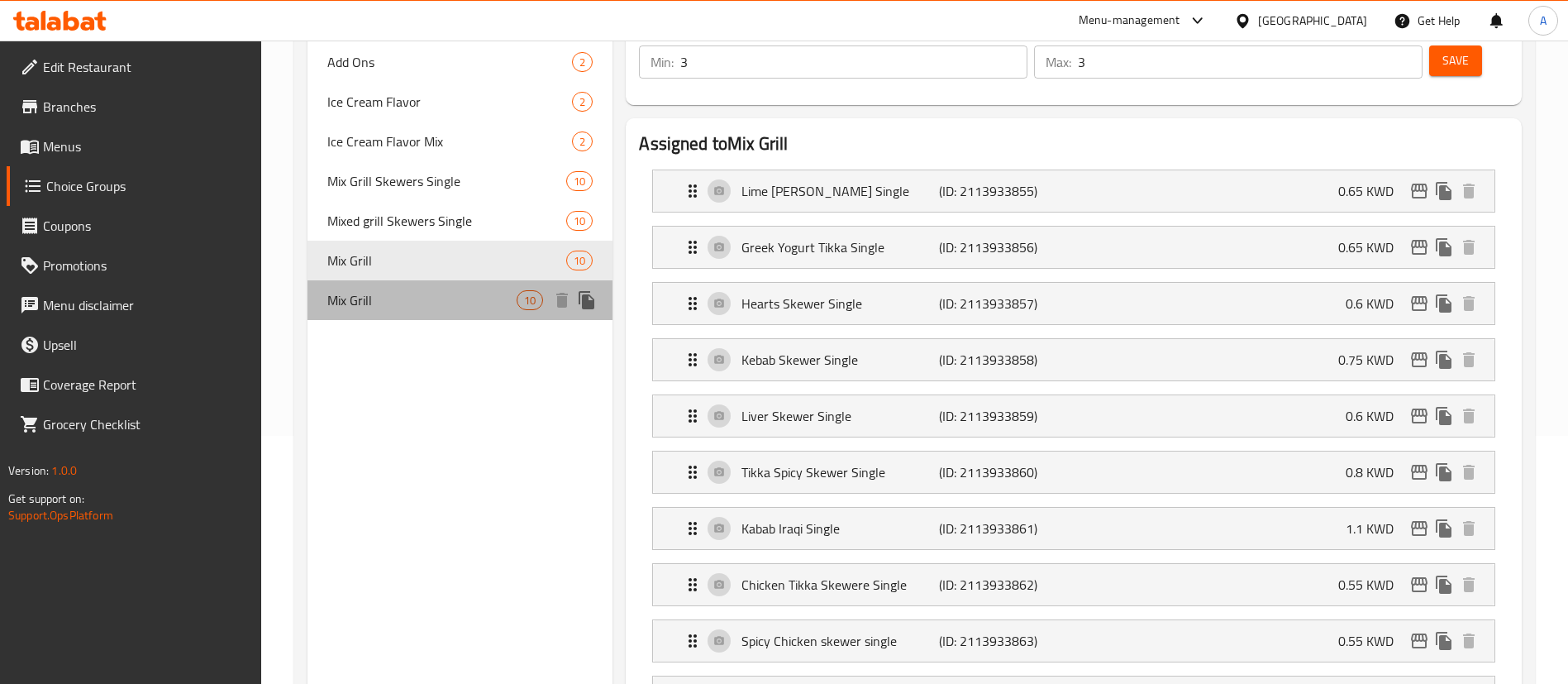
click at [375, 304] on span "Mix Grill" at bounding box center [421, 300] width 189 height 19
type input "ميكس جريل"
type input "2"
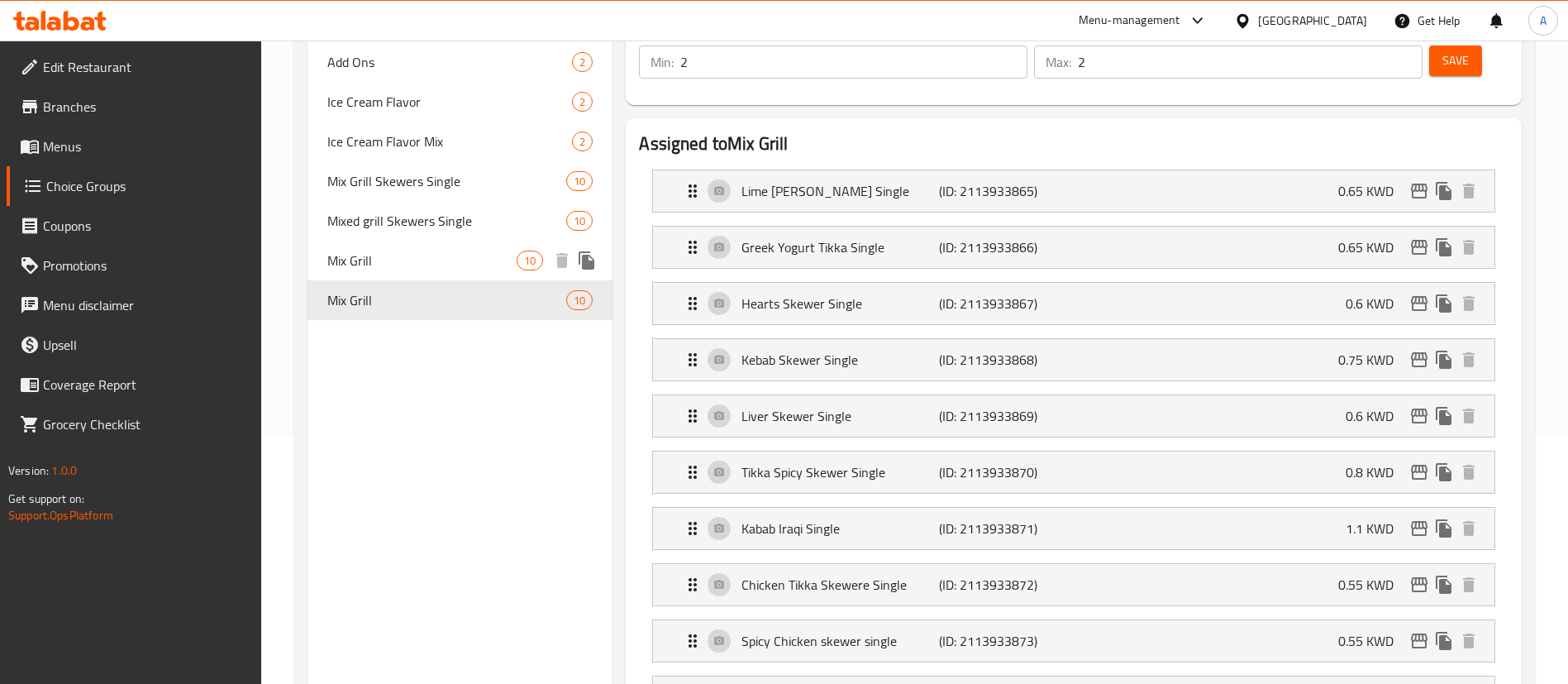
click at [373, 276] on div "Mix Grill 10" at bounding box center [460, 260] width 305 height 40
type input "ميكس جريل"
type input "3"
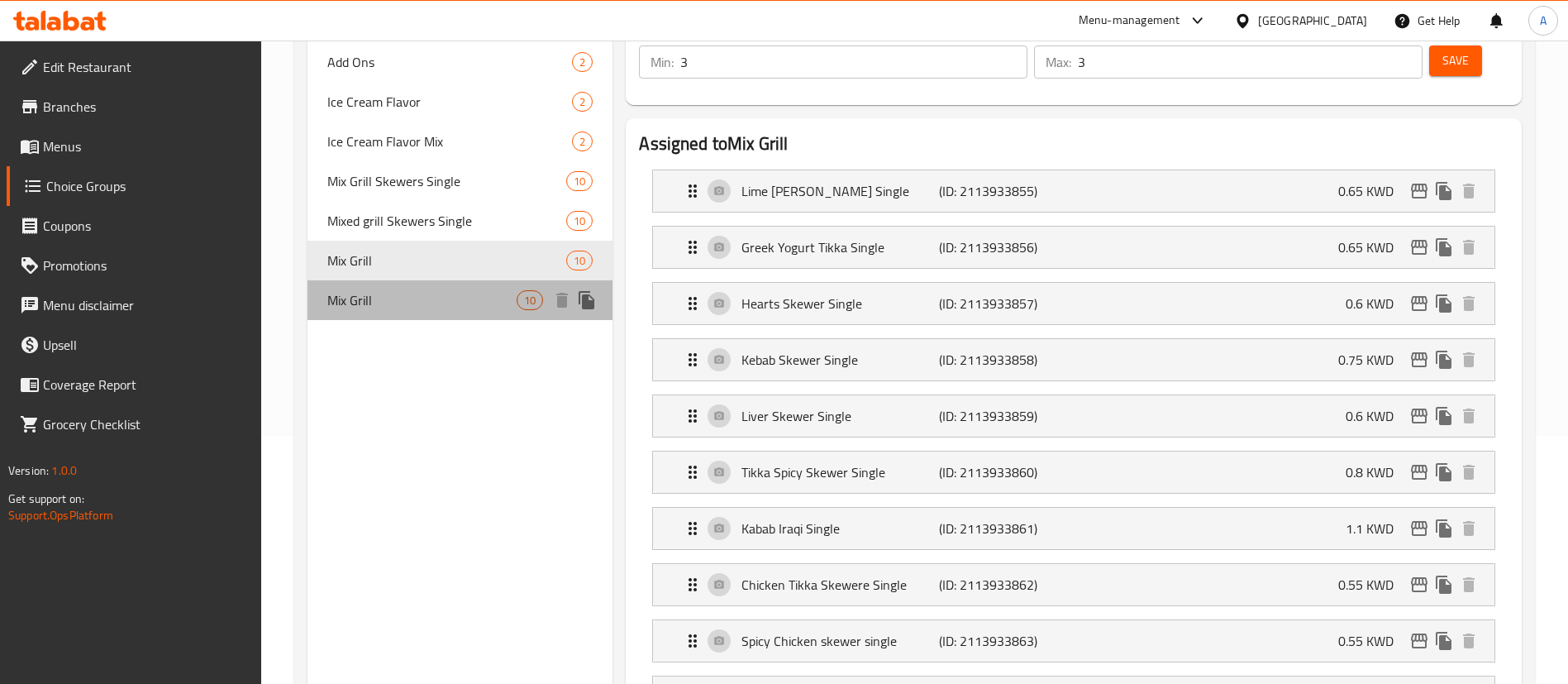
click at [373, 305] on span "Mix Grill" at bounding box center [421, 300] width 189 height 19
type input "ميكس جريل"
type input "2"
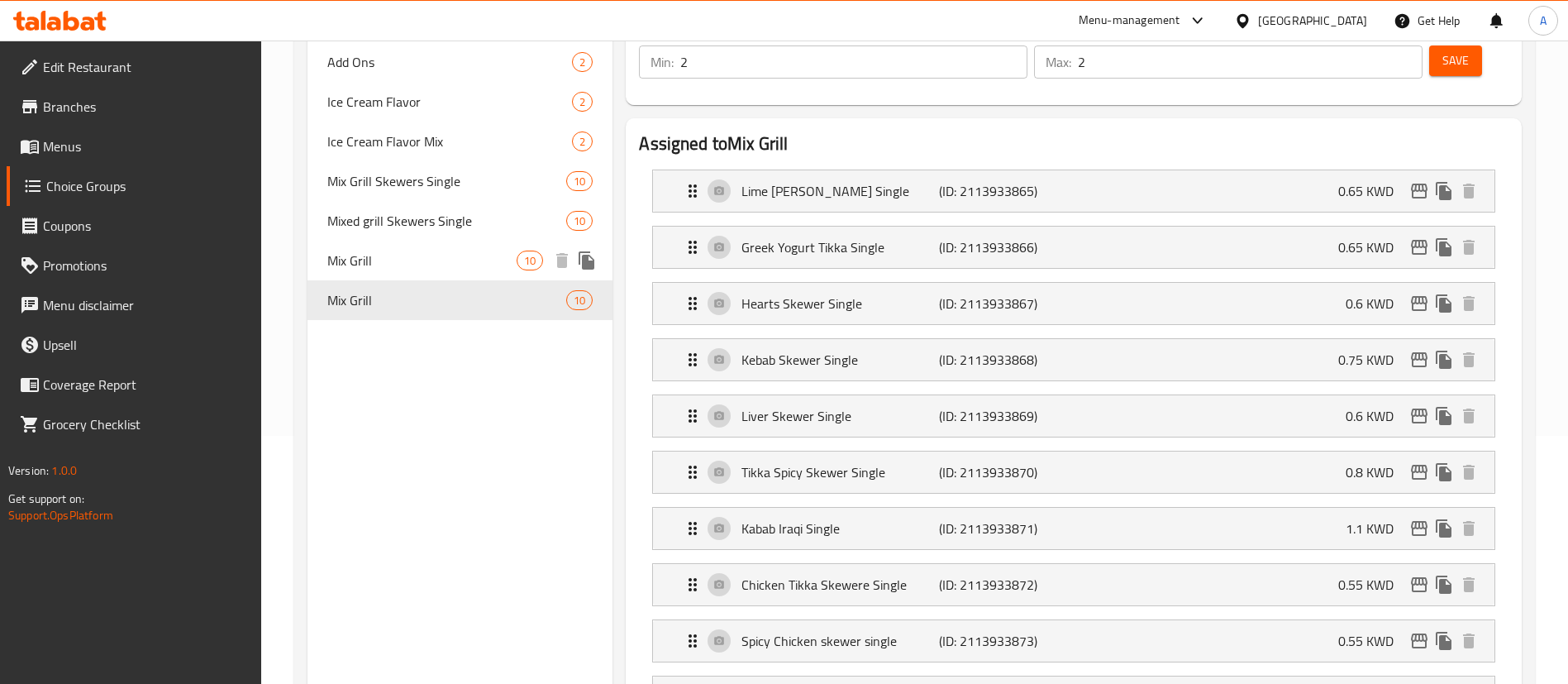
click at [375, 276] on div "Mix Grill 10" at bounding box center [460, 260] width 305 height 40
type input "ميكس جريل"
type input "3"
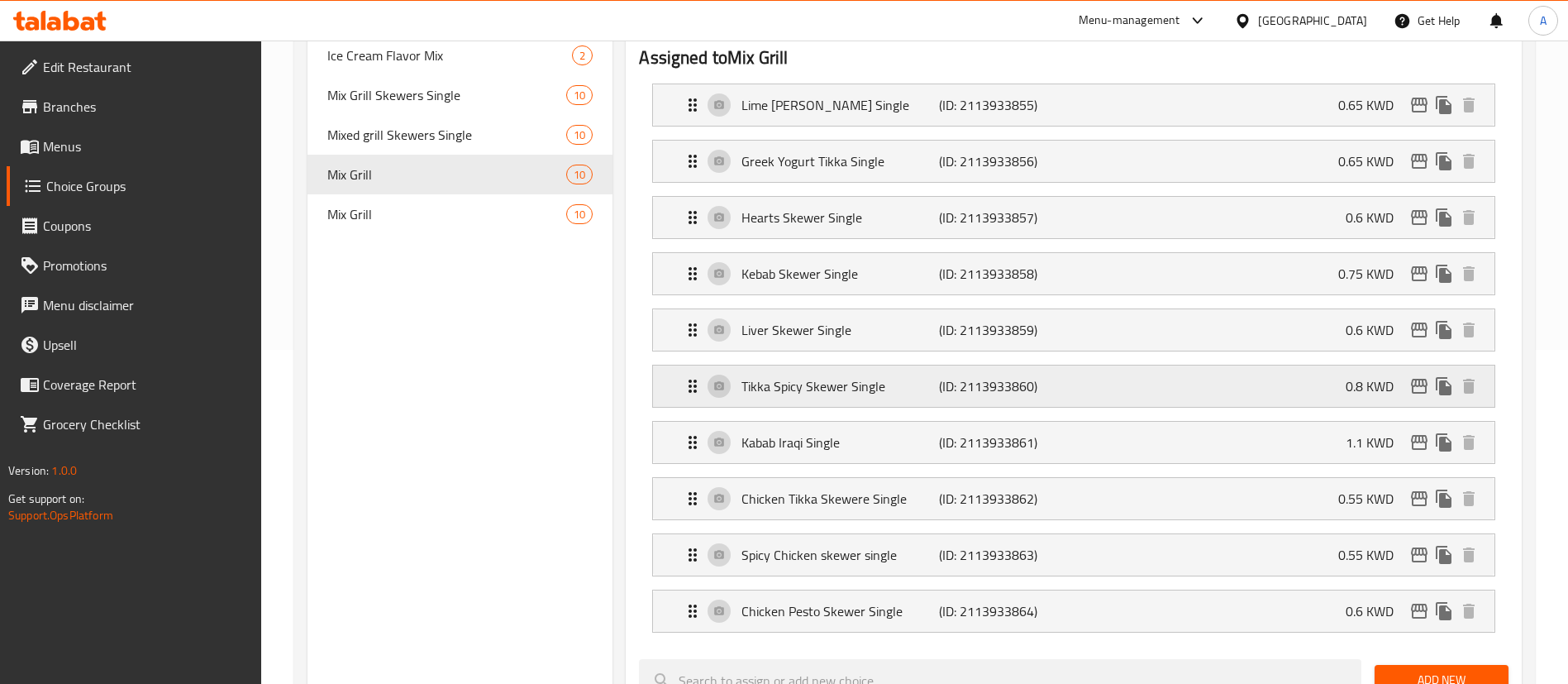
scroll to position [372, 0]
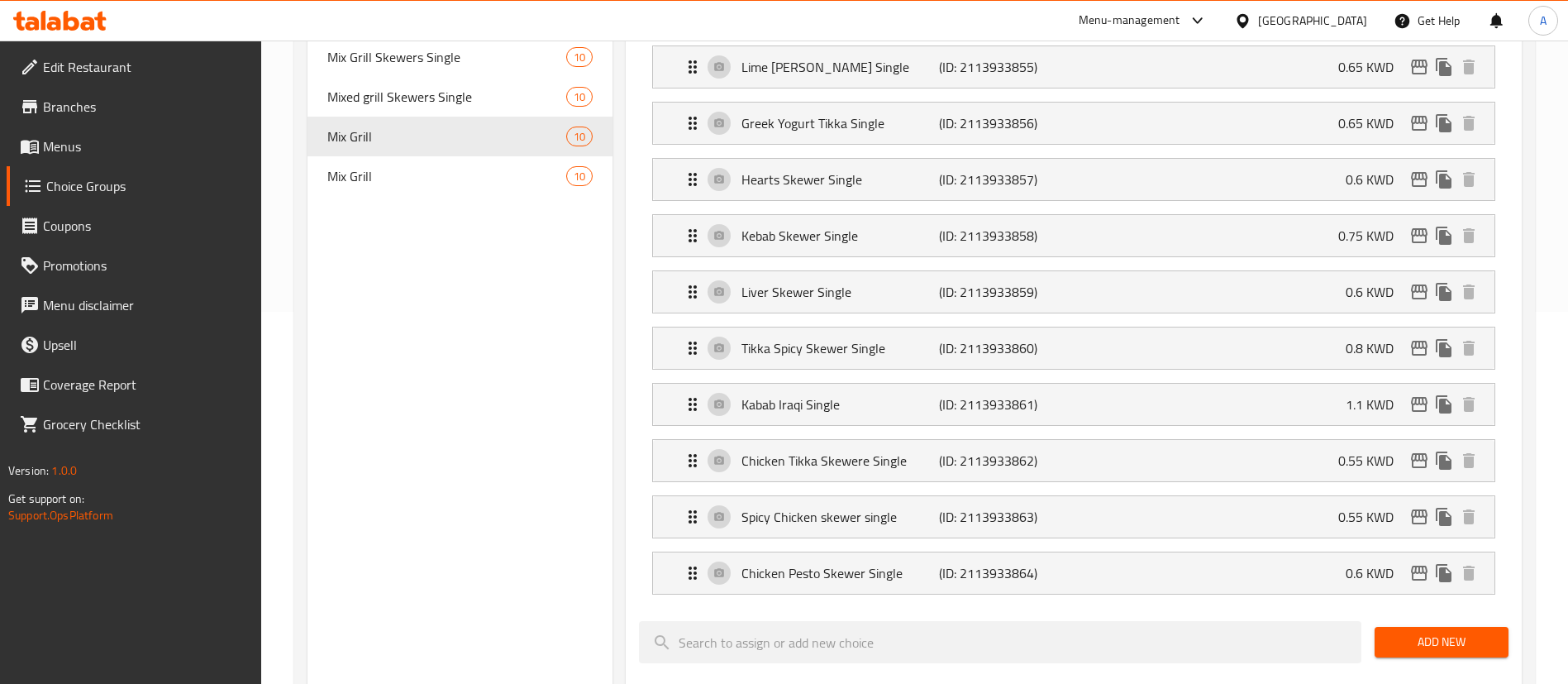
click at [373, 198] on nav "Add Ons 2 Ice Cream Flavor 2 Ice Cream Flavor Mix 2 Mix Grill Skewers Single 10…" at bounding box center [460, 57] width 305 height 291
click at [373, 177] on span "Mix Grill" at bounding box center [446, 176] width 239 height 19
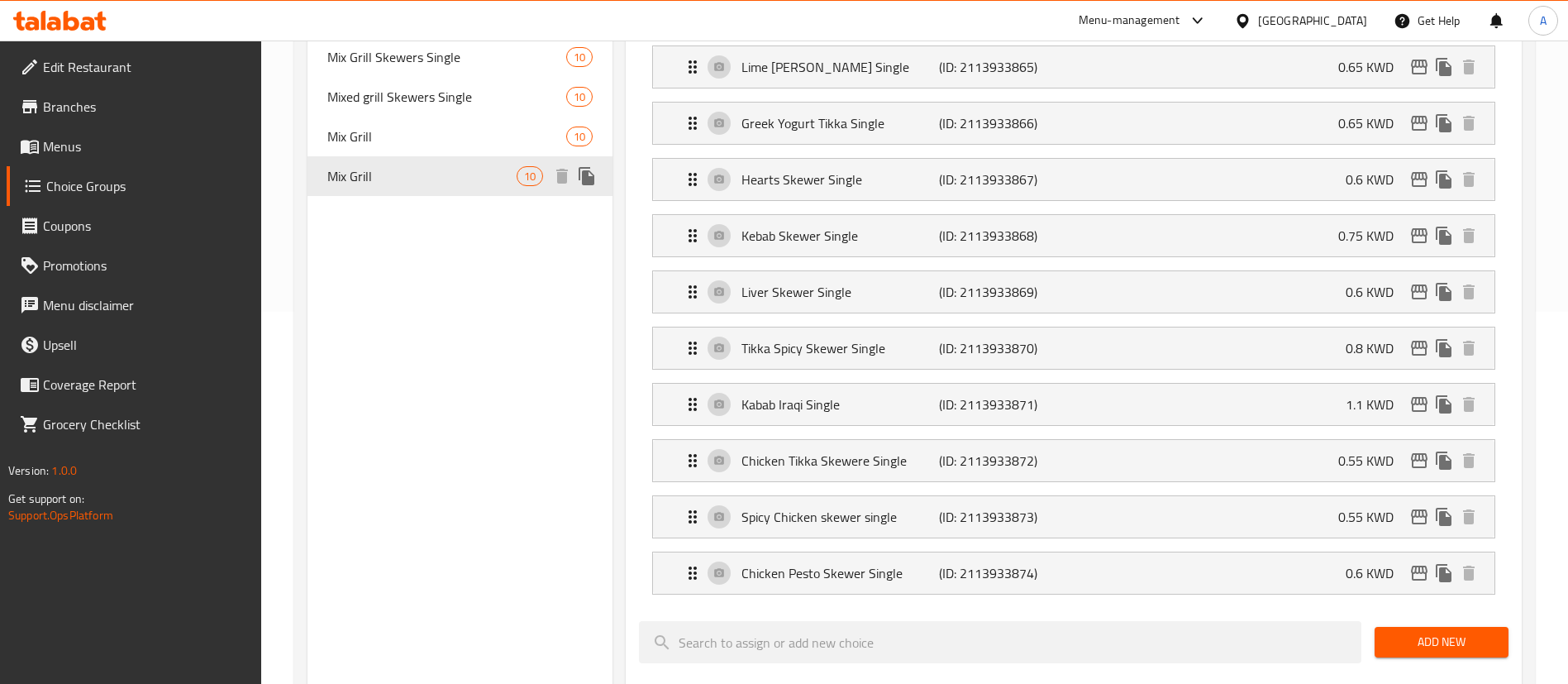
type input "ميكس جريل"
type input "2"
click at [383, 153] on div "Mix Grill 10" at bounding box center [460, 136] width 305 height 40
type input "ميكس جريل"
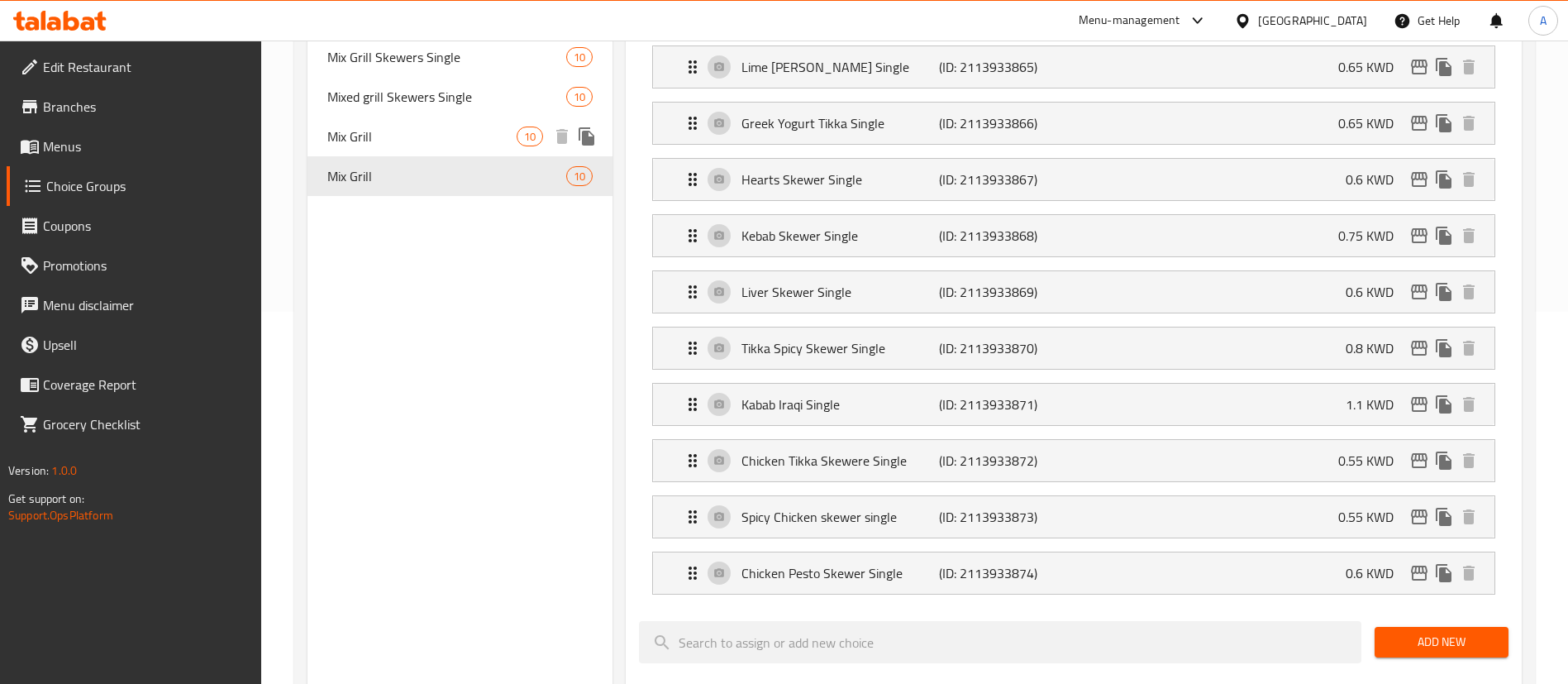
type input "3"
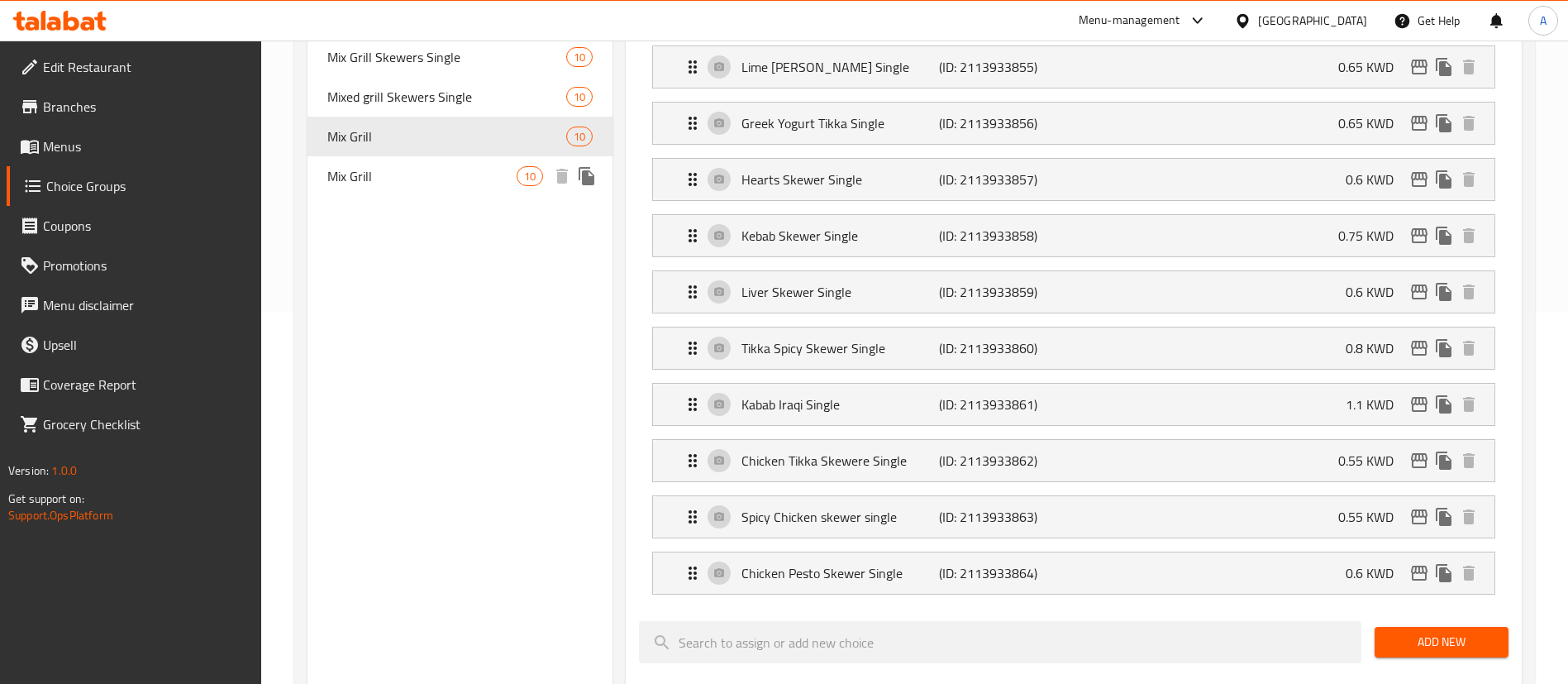
click at [379, 183] on span "Mix Grill" at bounding box center [421, 176] width 189 height 19
type input "ميكس جريل"
type input "2"
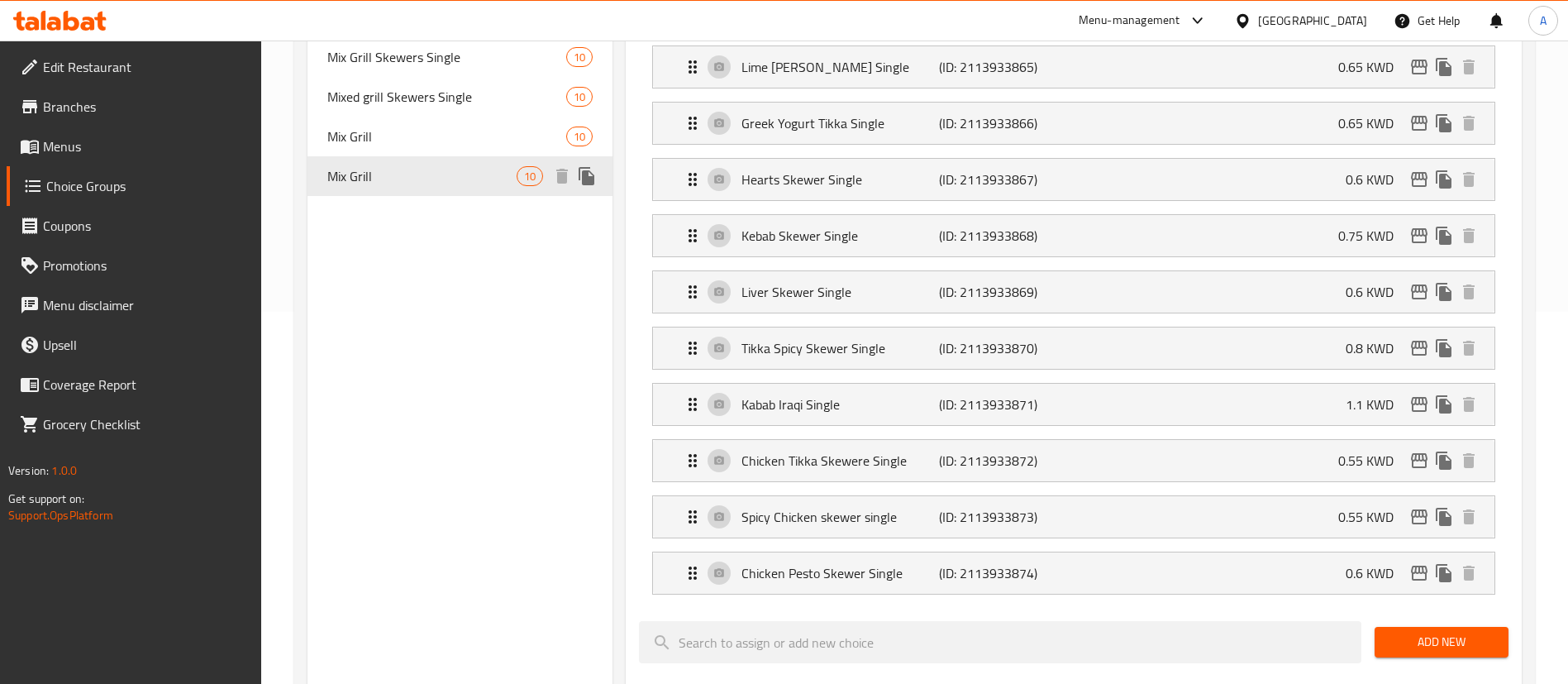
click at [380, 156] on div "Mix Grill 10" at bounding box center [460, 176] width 305 height 40
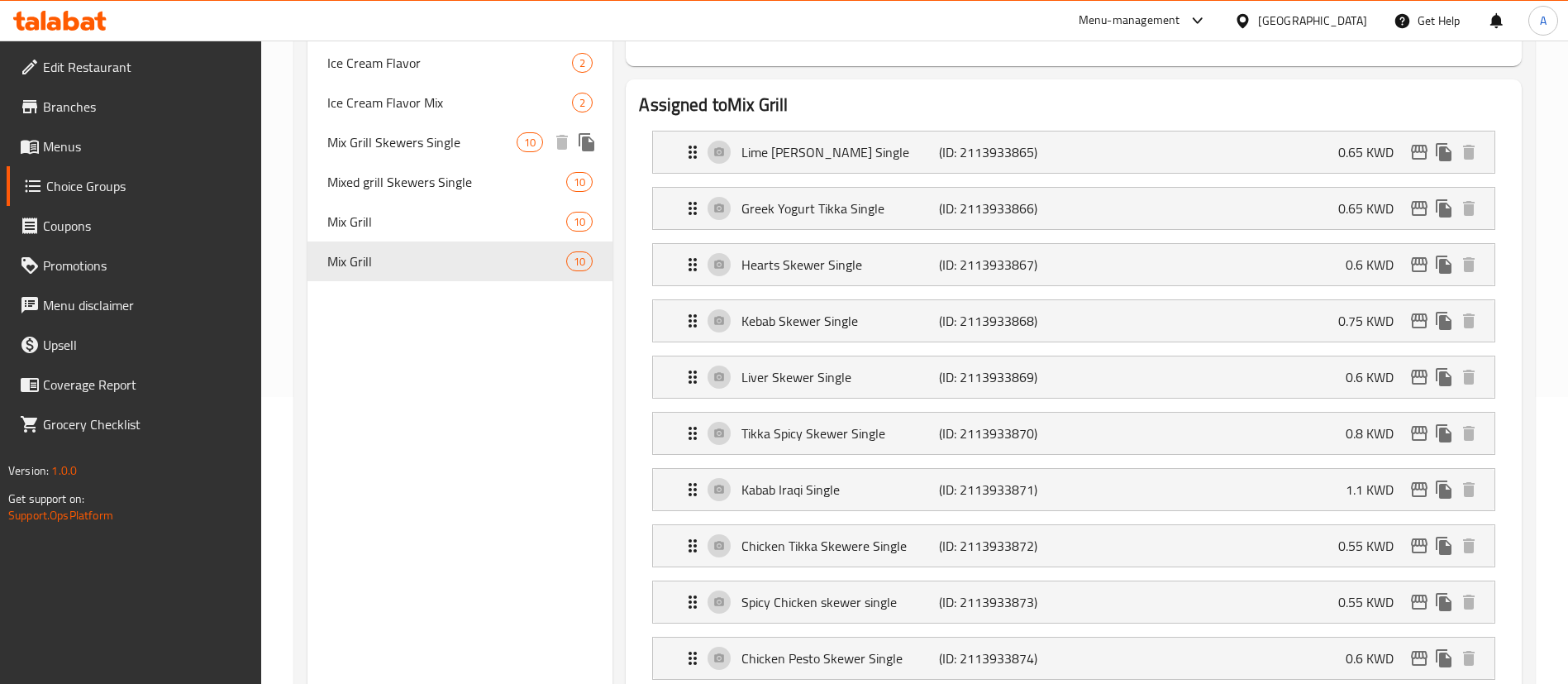
scroll to position [248, 0]
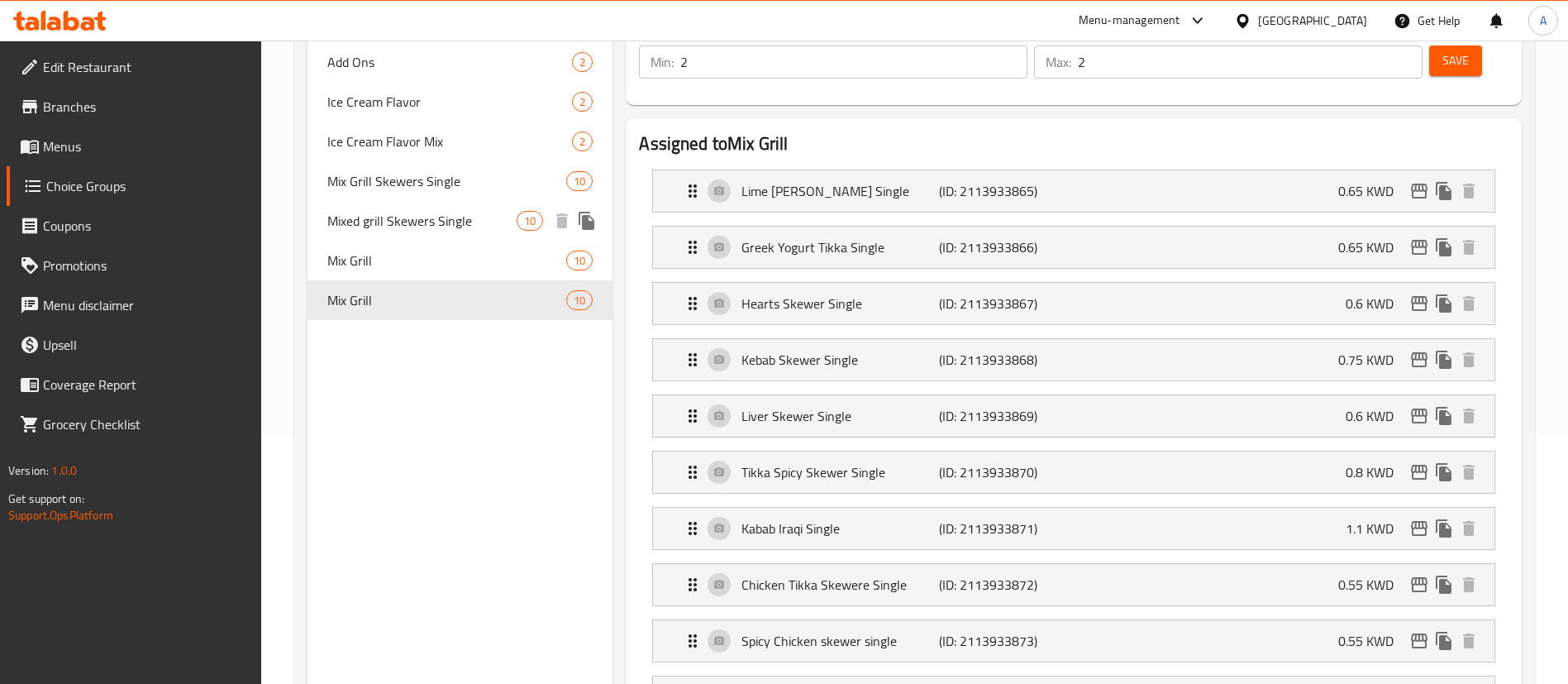
click at [383, 211] on span "Mixed grill Skewers Single" at bounding box center [421, 220] width 189 height 19
type input "Mixed grill Skewers Single"
type input "أسياخ مشاوي مشكلة فردية"
type input "3"
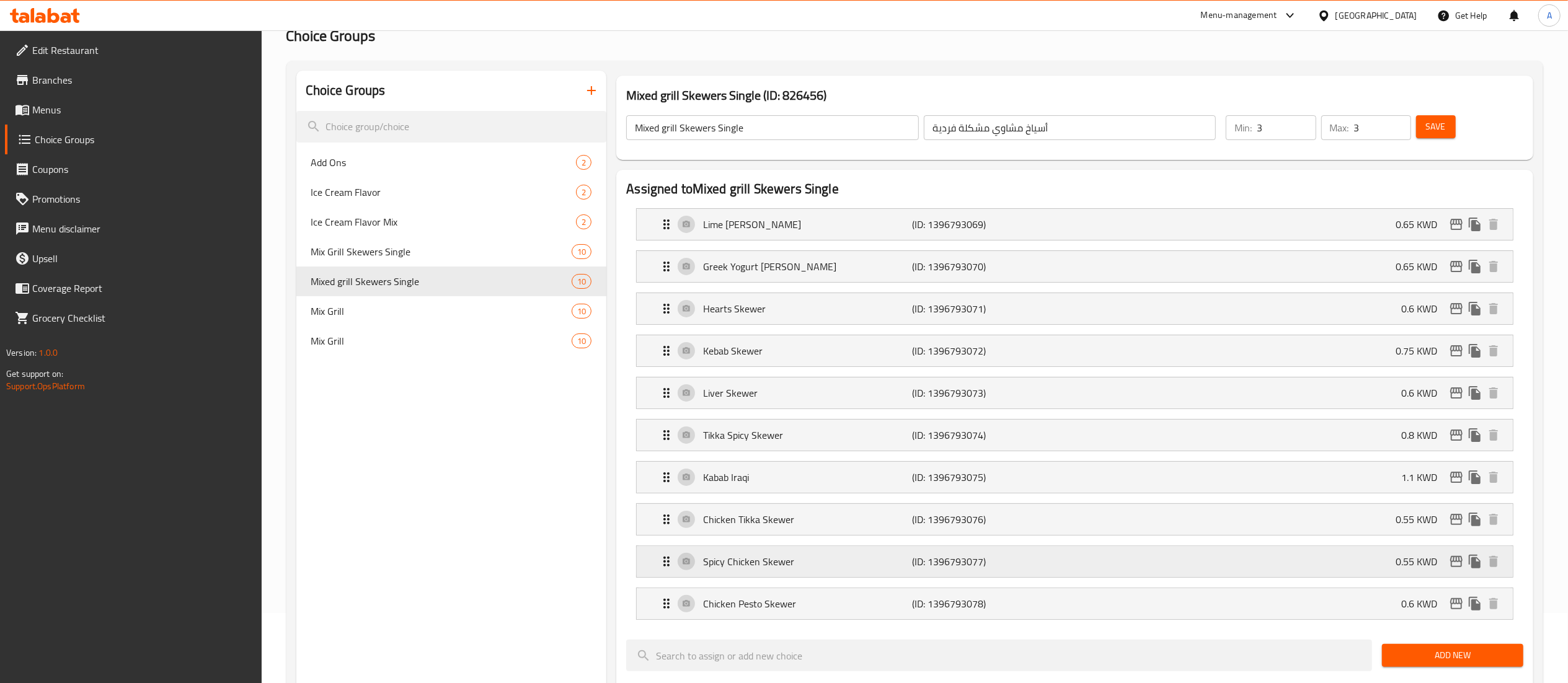
scroll to position [124, 0]
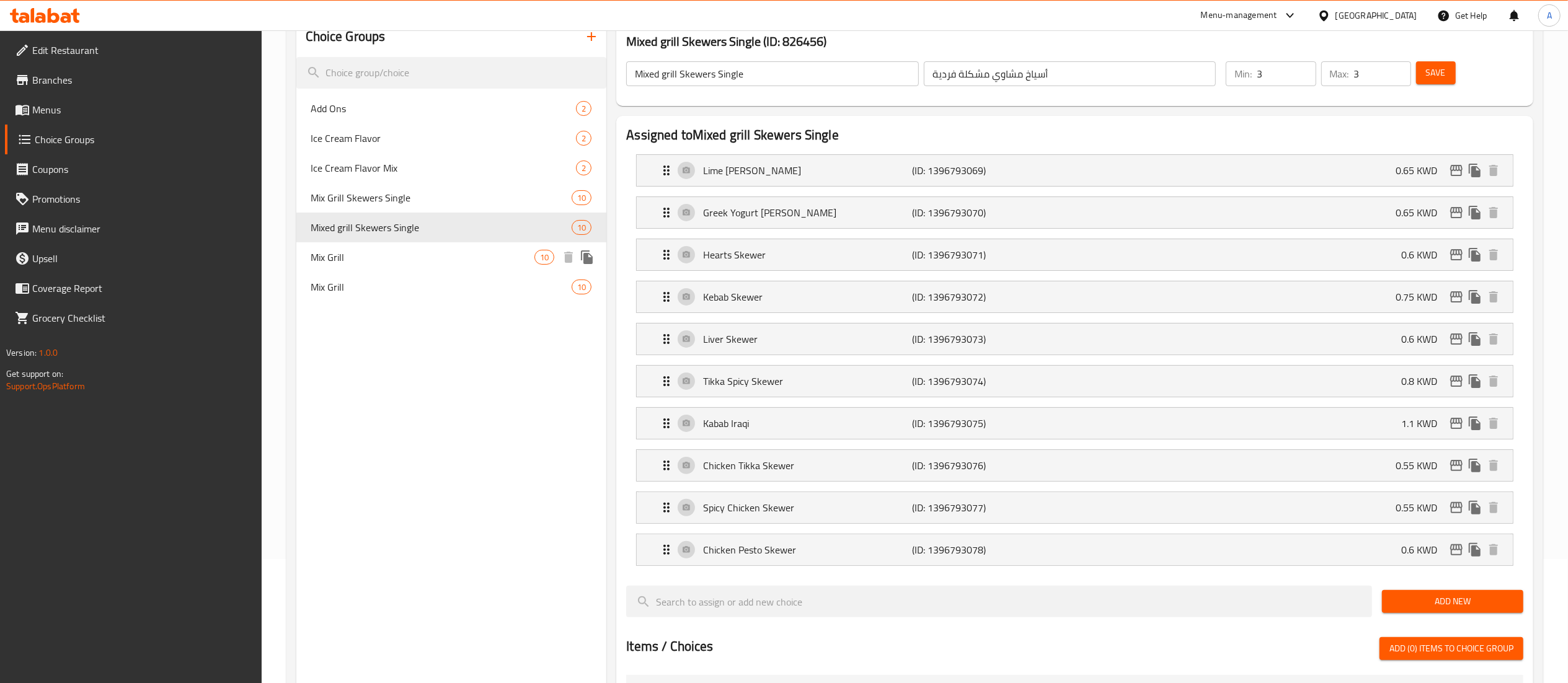
click at [434, 249] on span "Mix Grill" at bounding box center [423, 257] width 224 height 15
type input "Mix Grill"
type input "ميكس جريل"
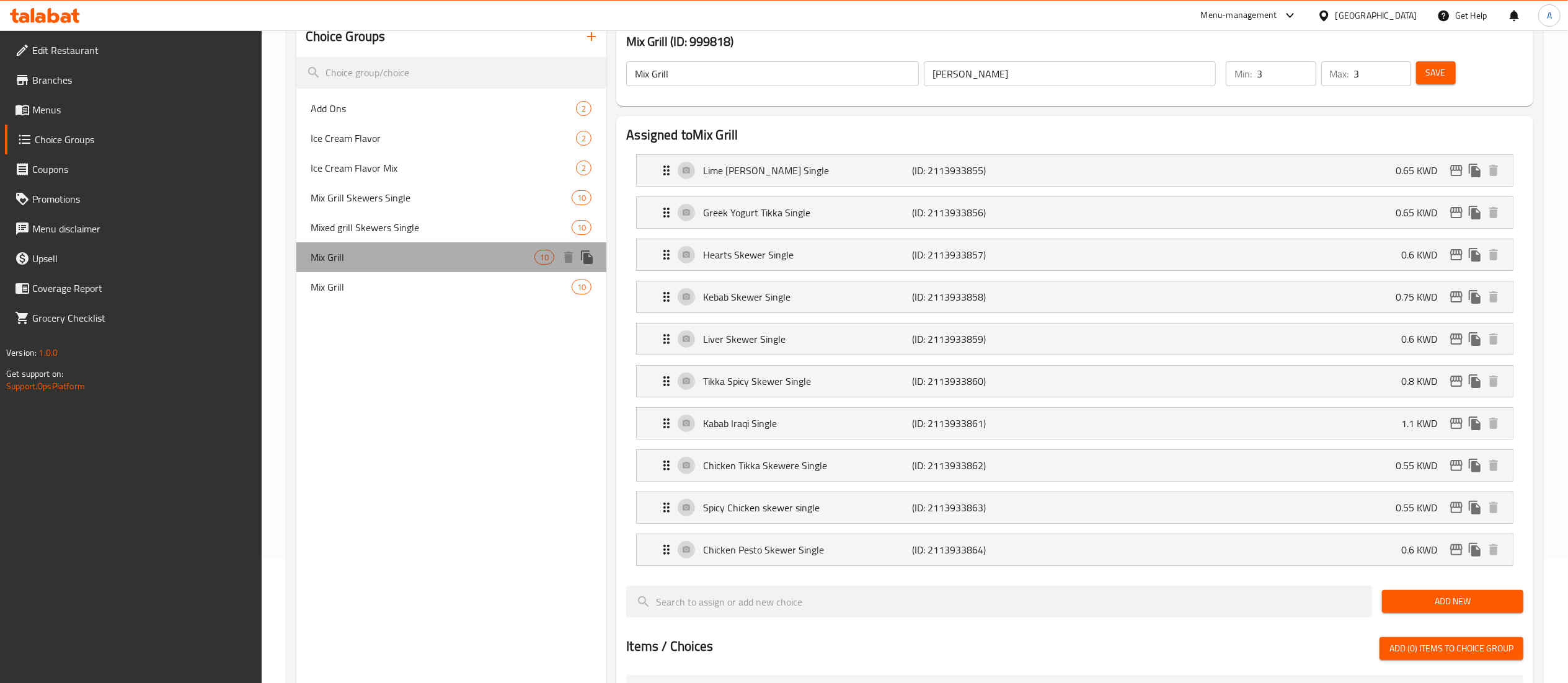
click at [431, 247] on div "Mix Grill 10" at bounding box center [451, 257] width 311 height 30
click at [432, 230] on span "Mixed grill Skewers Single" at bounding box center [423, 227] width 224 height 15
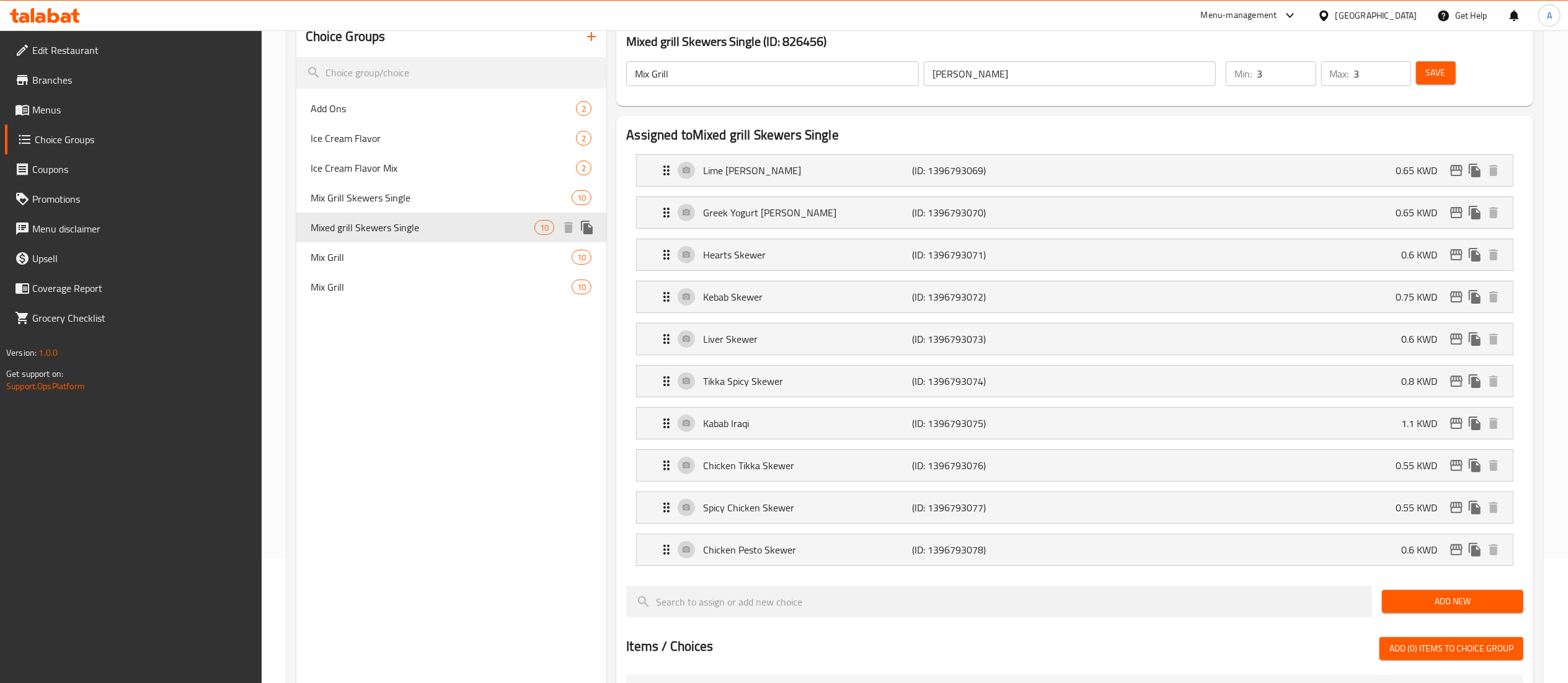
type input "Mixed grill Skewers Single"
type input "أسياخ مشاوي مشكلة فردية"
click at [440, 205] on span "Mix Grill Skewers Single" at bounding box center [423, 198] width 224 height 15
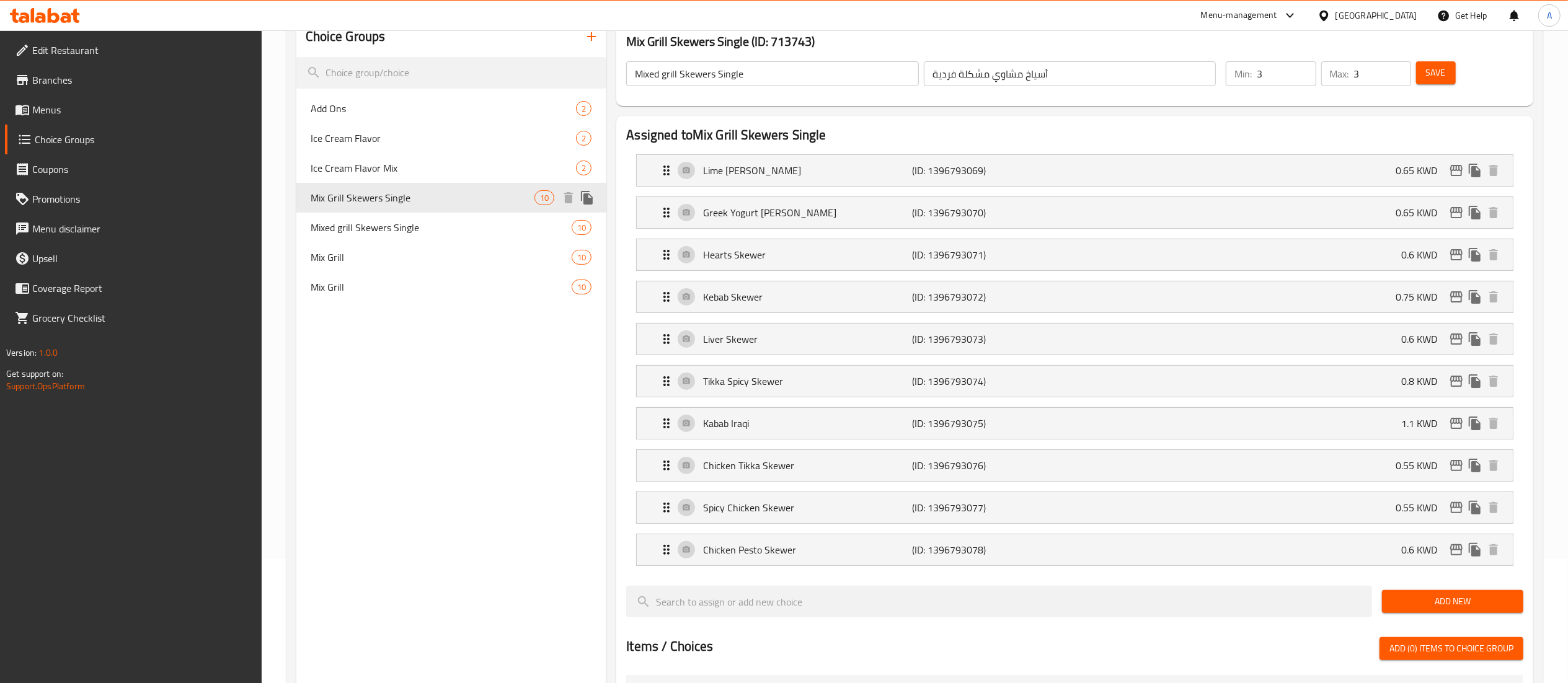
type input "Mix Grill Skewers Single"
type input "2"
click at [440, 222] on span "Mixed grill Skewers Single" at bounding box center [423, 227] width 224 height 15
type input "Mixed grill Skewers Single"
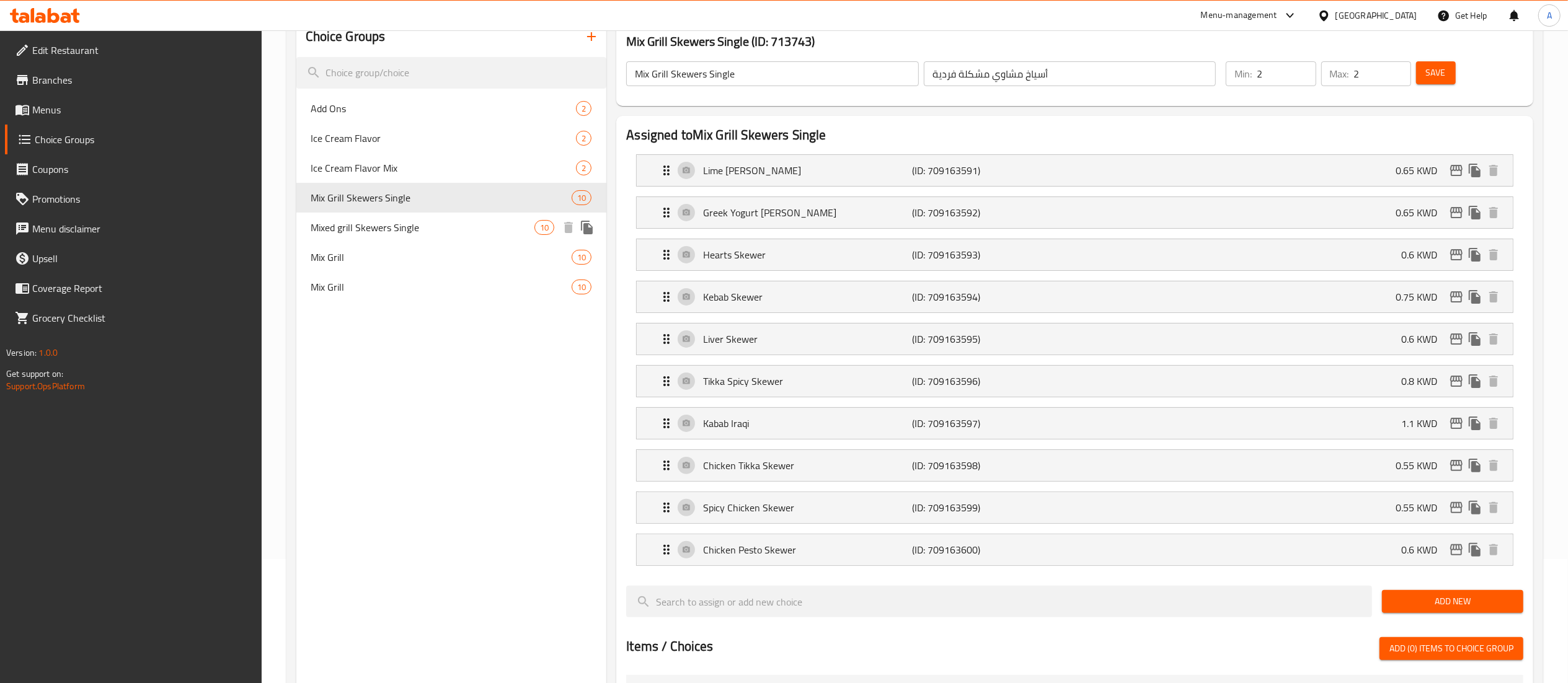
type input "3"
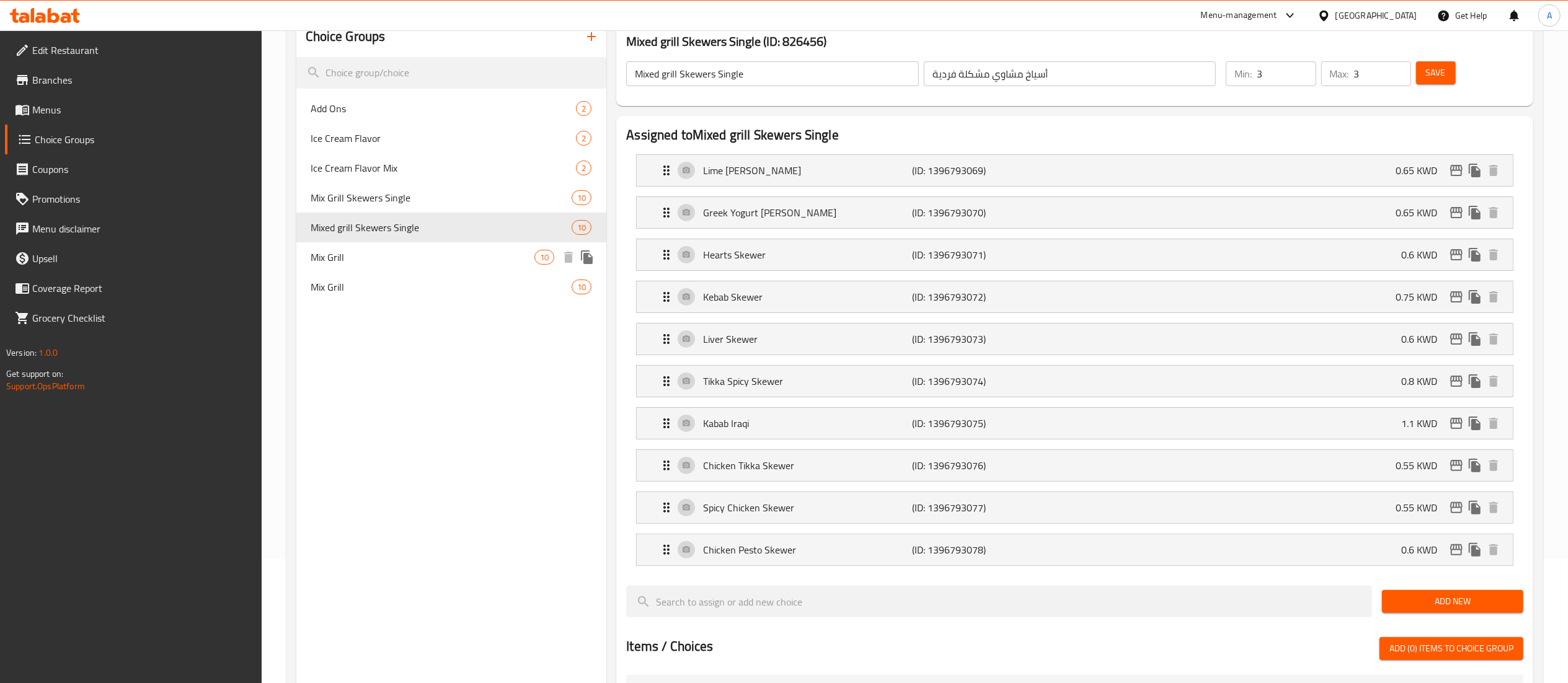
click at [442, 252] on span "Mix Grill" at bounding box center [423, 257] width 224 height 15
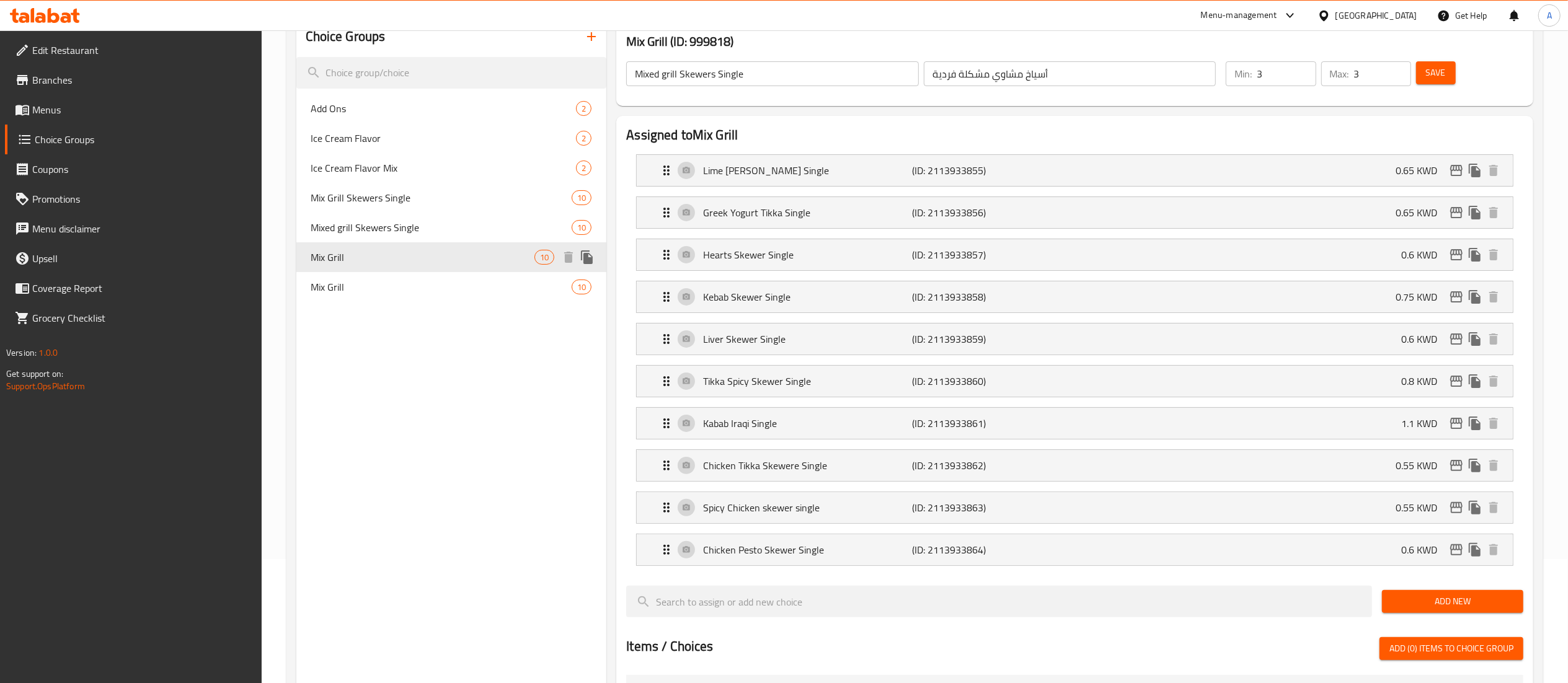
type input "Mix Grill"
click at [442, 274] on div "Mix Grill 10" at bounding box center [451, 287] width 311 height 30
type input "ميكس جريل"
type input "2"
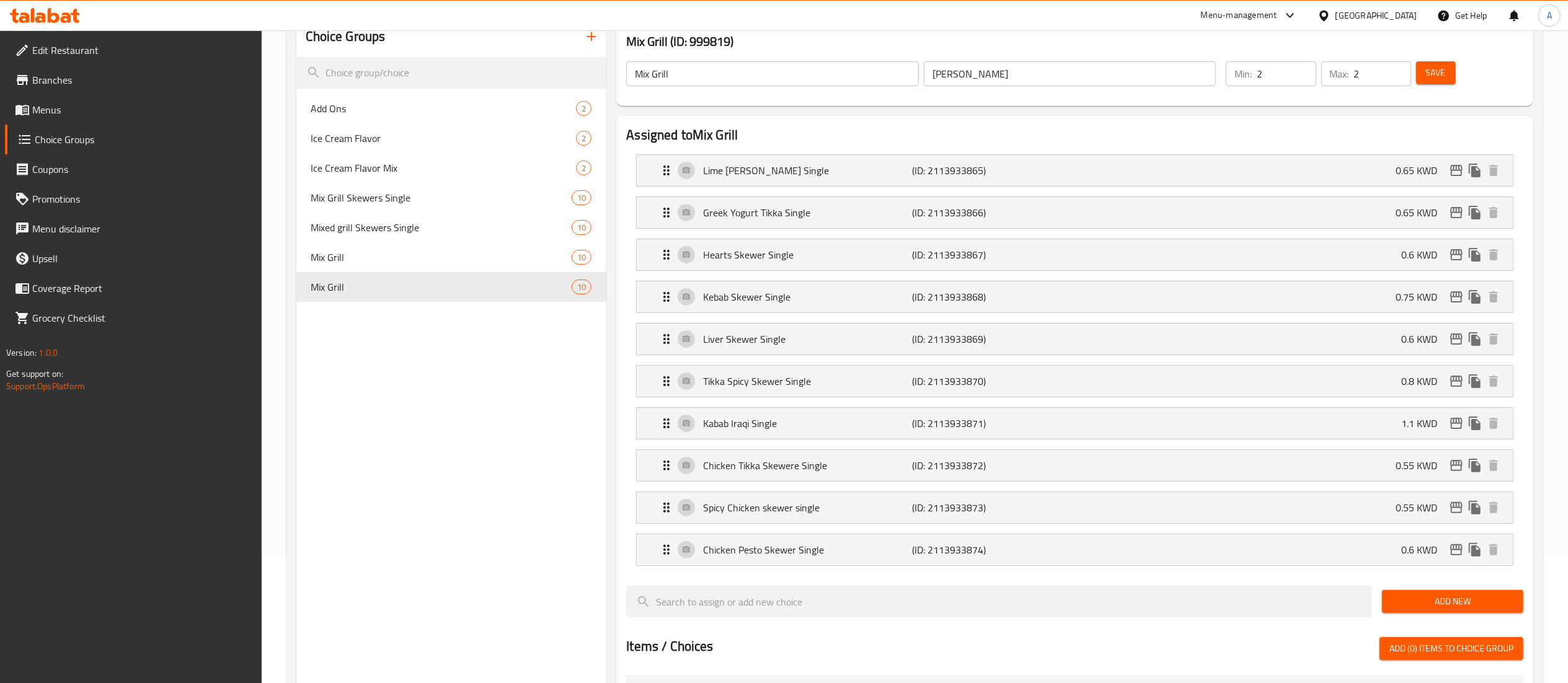
click at [1190, 86] on input "ميكس جريل" at bounding box center [1070, 73] width 292 height 25
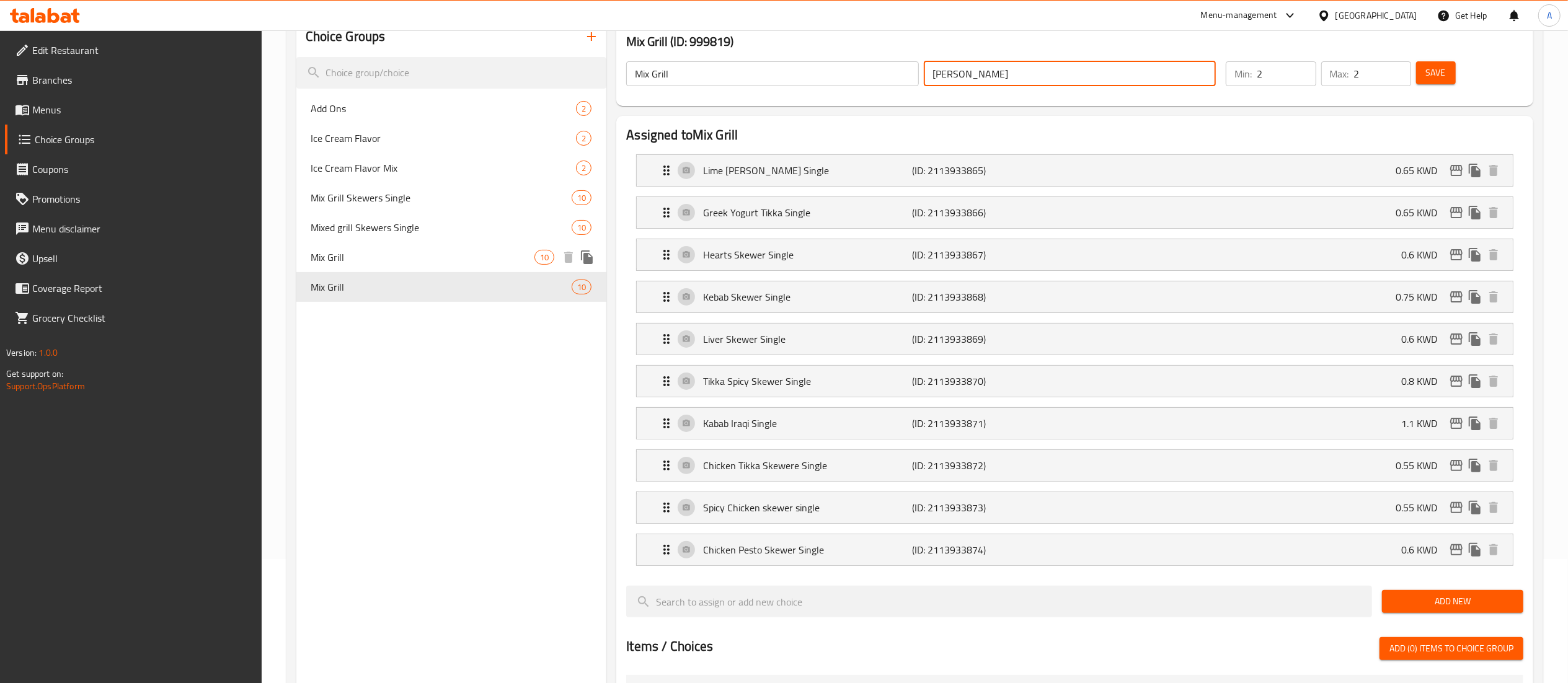
click at [405, 255] on span "Mix Grill" at bounding box center [423, 257] width 224 height 15
type input "ميكس جريل"
type input "3"
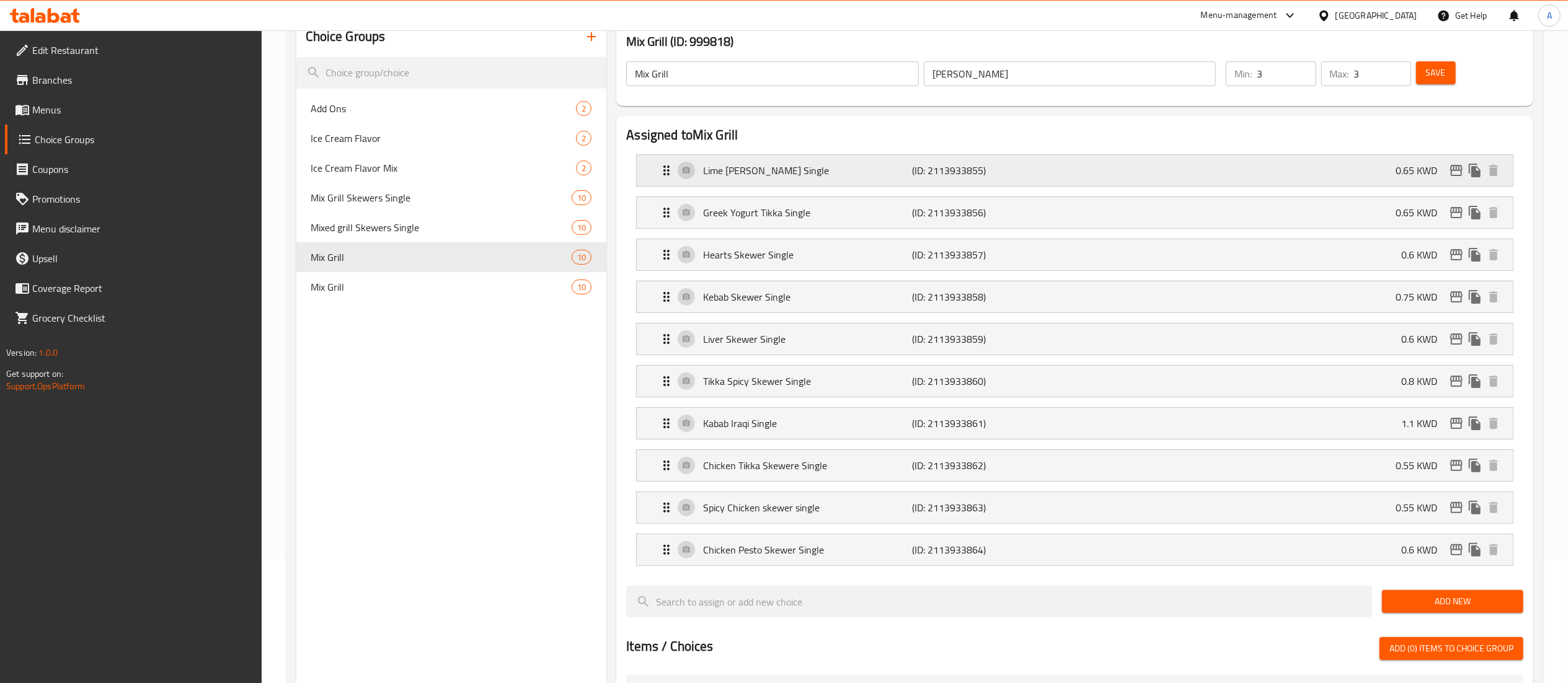
click at [1190, 183] on div "Lime Tikka Skewer Single (ID: 2113933855) 0.65 KWD" at bounding box center [1078, 170] width 839 height 31
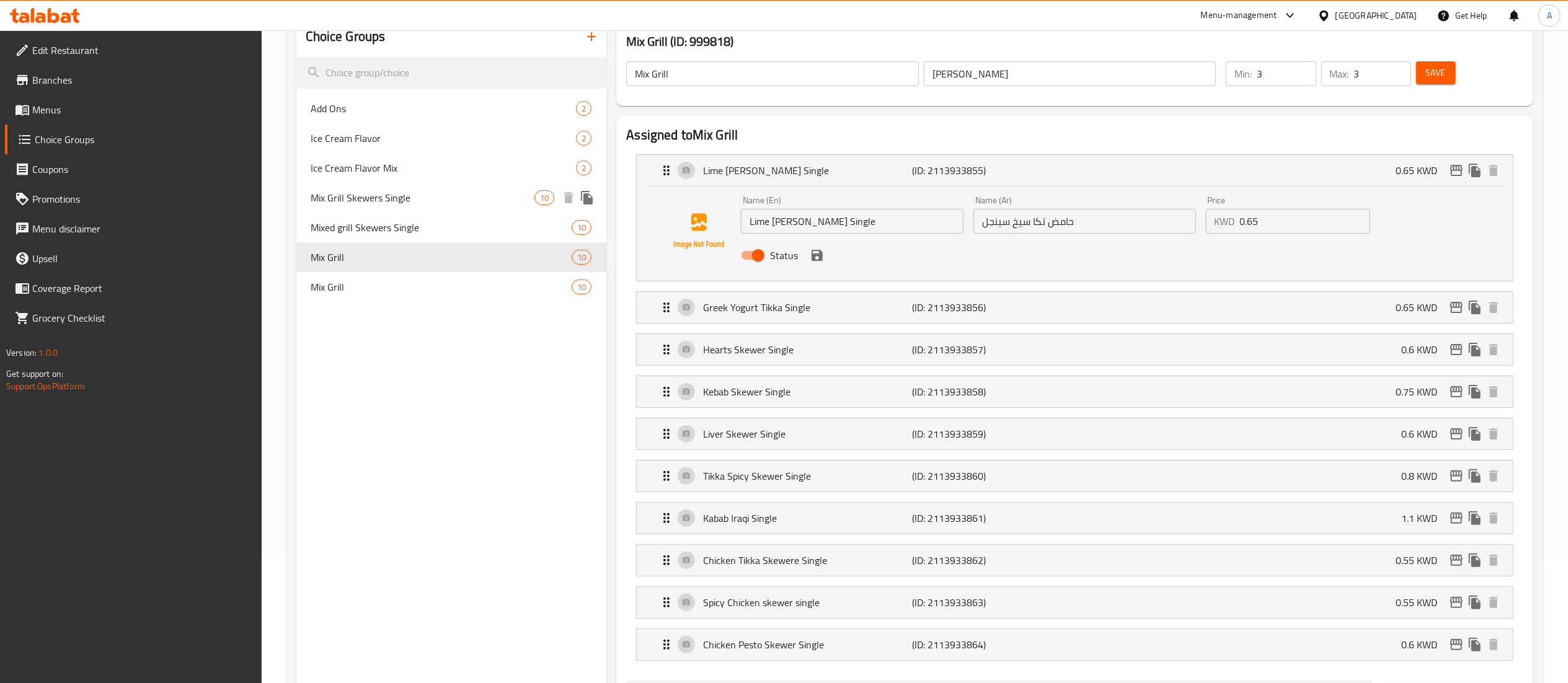
click at [384, 211] on div "Mix Grill Skewers Single 10" at bounding box center [451, 197] width 311 height 30
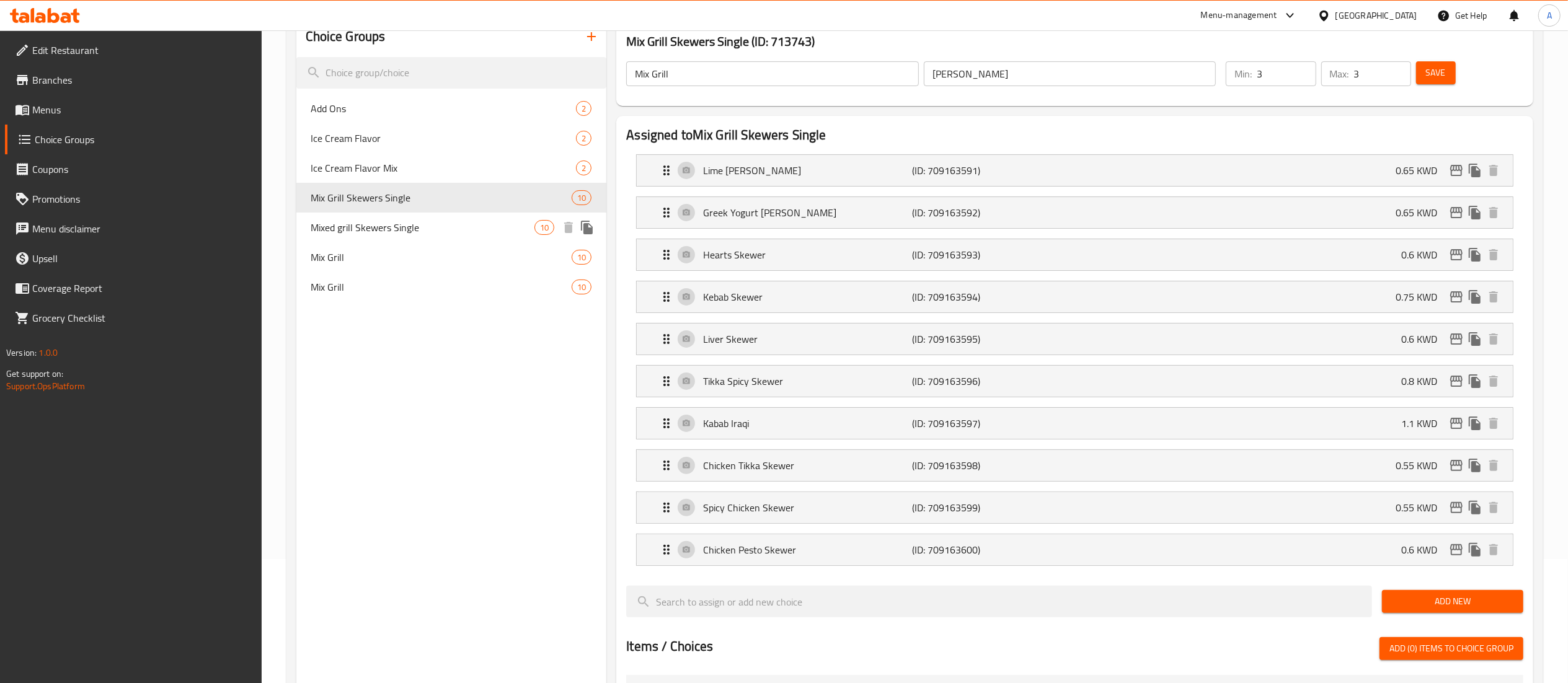
type input "Mix Grill Skewers Single"
type input "أسياخ مشاوي مشكلة فردية"
type input "2"
click at [386, 232] on span "Mixed grill Skewers Single" at bounding box center [423, 227] width 224 height 15
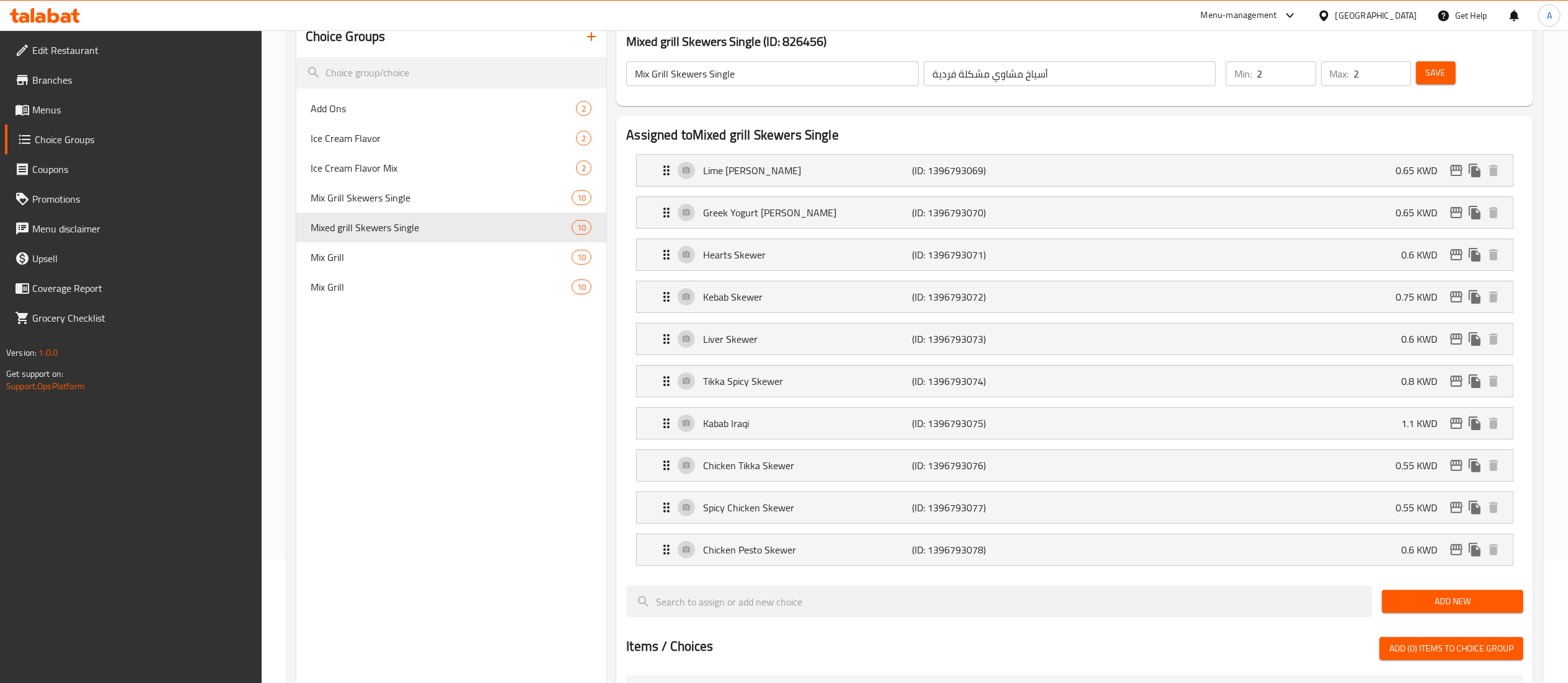
type input "Mixed grill Skewers Single"
type input "3"
drag, startPoint x: 1203, startPoint y: 136, endPoint x: 1184, endPoint y: 108, distance: 33.8
click at [1190, 135] on h2 "Assigned to Mixed grill Skewers Single" at bounding box center [1075, 135] width 897 height 19
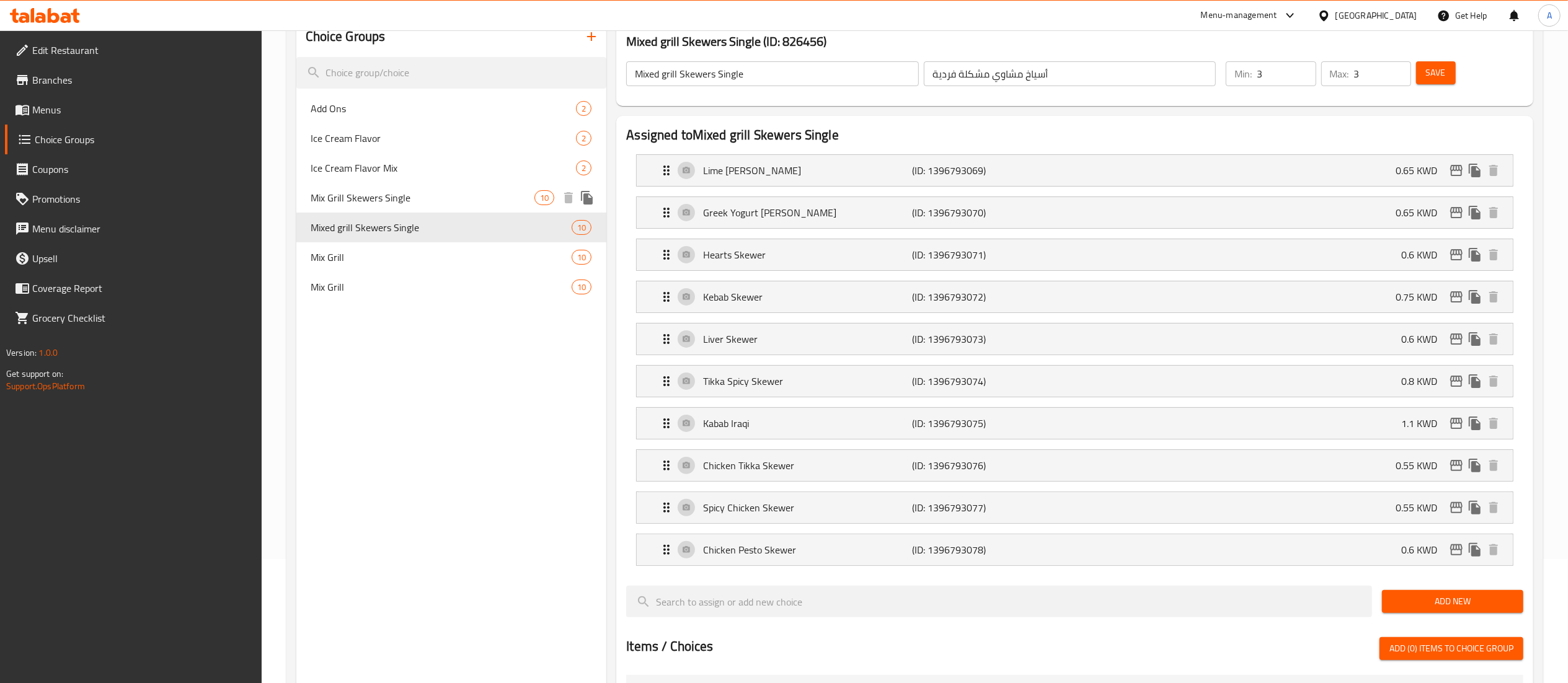
click at [456, 193] on span "Mix Grill Skewers Single" at bounding box center [423, 198] width 224 height 15
type input "Mix Grill Skewers Single"
type input "2"
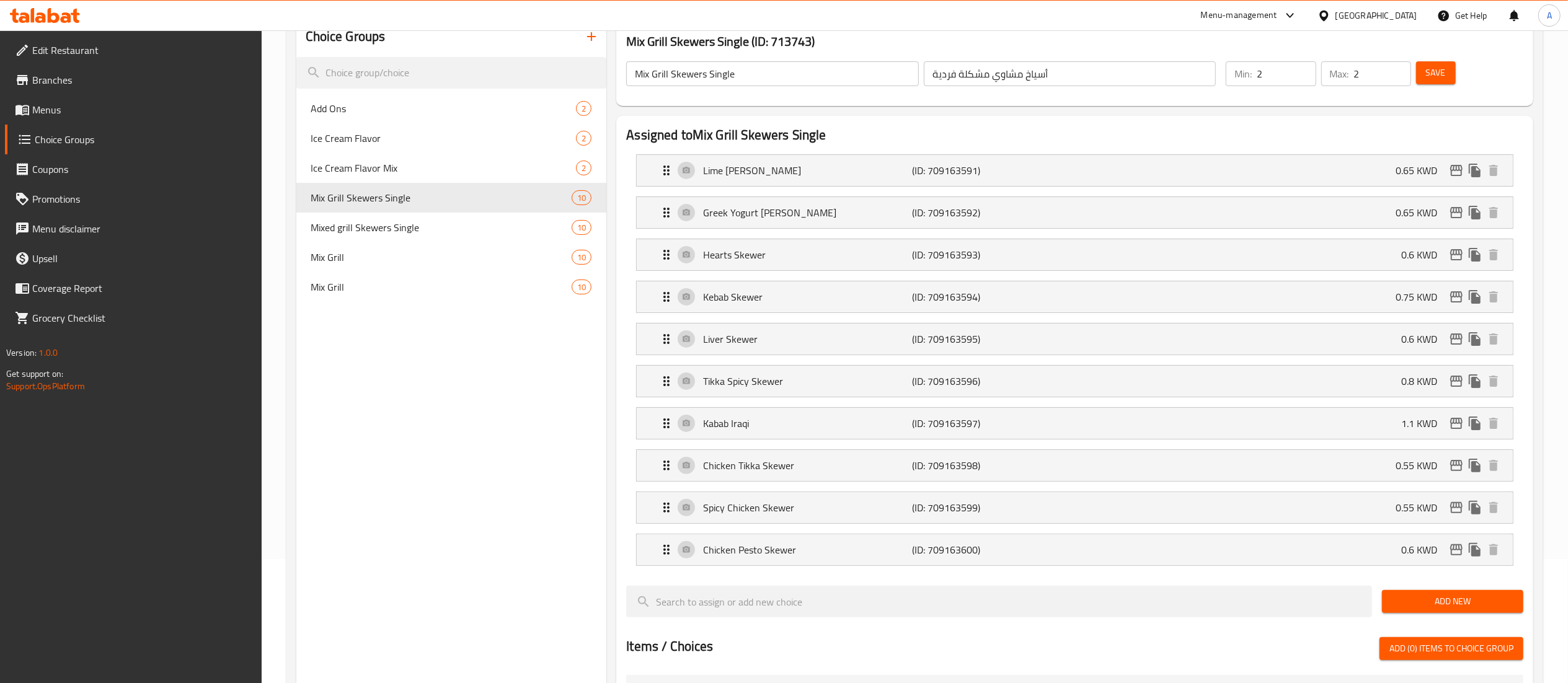
click at [1190, 120] on div "Assigned to Mix Grill Skewers Single Lime Tikka Skewer (ID: 709163591) 0.65 KWD…" at bounding box center [1075, 602] width 917 height 974
